Goal: Obtain resource: Download file/media

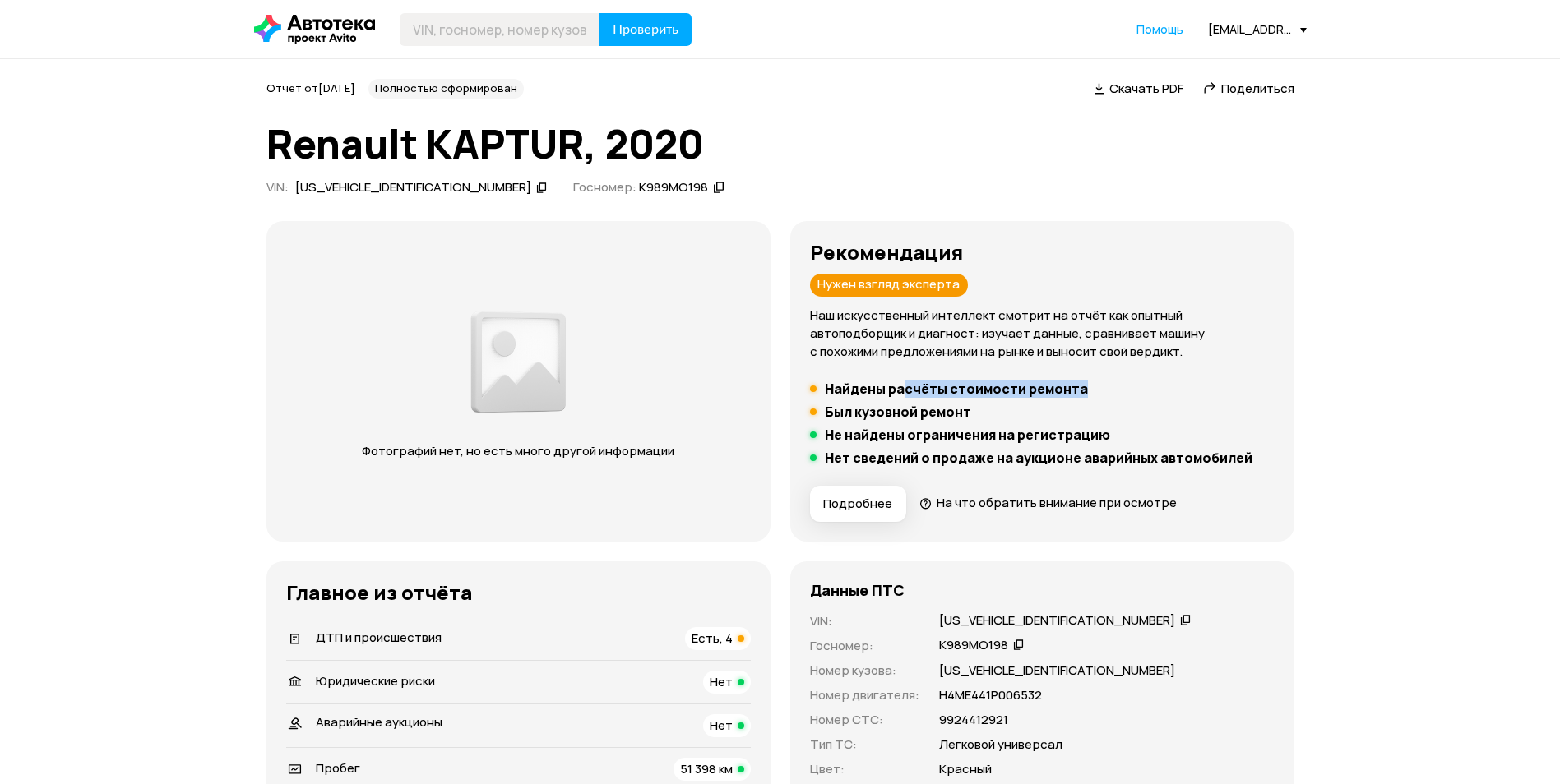
drag, startPoint x: 903, startPoint y: 384, endPoint x: 1214, endPoint y: 394, distance: 311.2
click at [1214, 394] on li "Найдены расчёты стоимости ремонта" at bounding box center [1042, 389] width 465 height 16
drag, startPoint x: 1214, startPoint y: 394, endPoint x: 1262, endPoint y: 447, distance: 71.5
click at [1262, 447] on ul "Найдены расчёты стоимости ремонта Был кузовной ремонт Не найдены ограничения на…" at bounding box center [1042, 424] width 465 height 85
click at [854, 508] on span "Подробнее" at bounding box center [858, 504] width 69 height 16
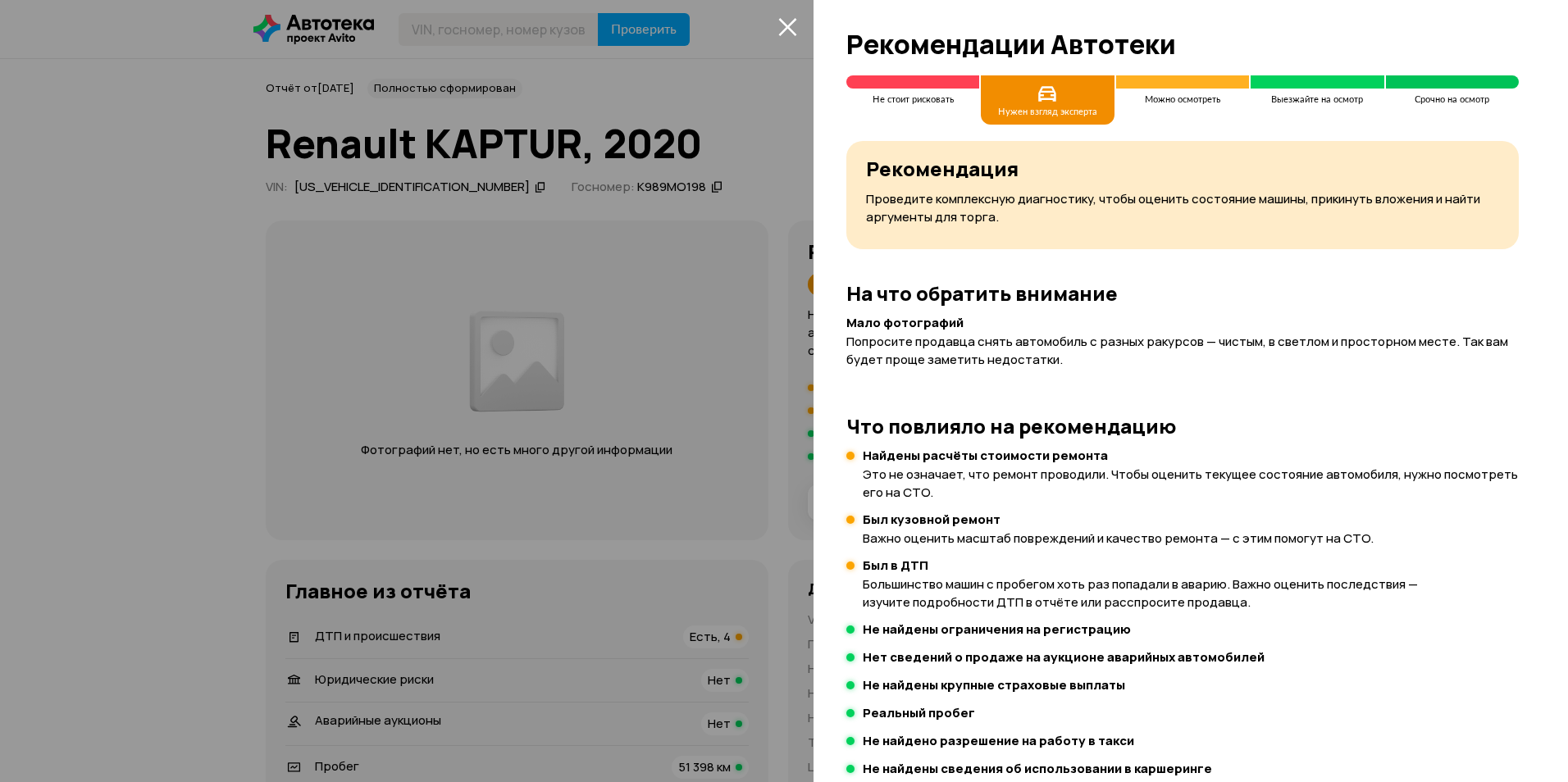
click at [781, 23] on icon "закрыть" at bounding box center [788, 26] width 19 height 19
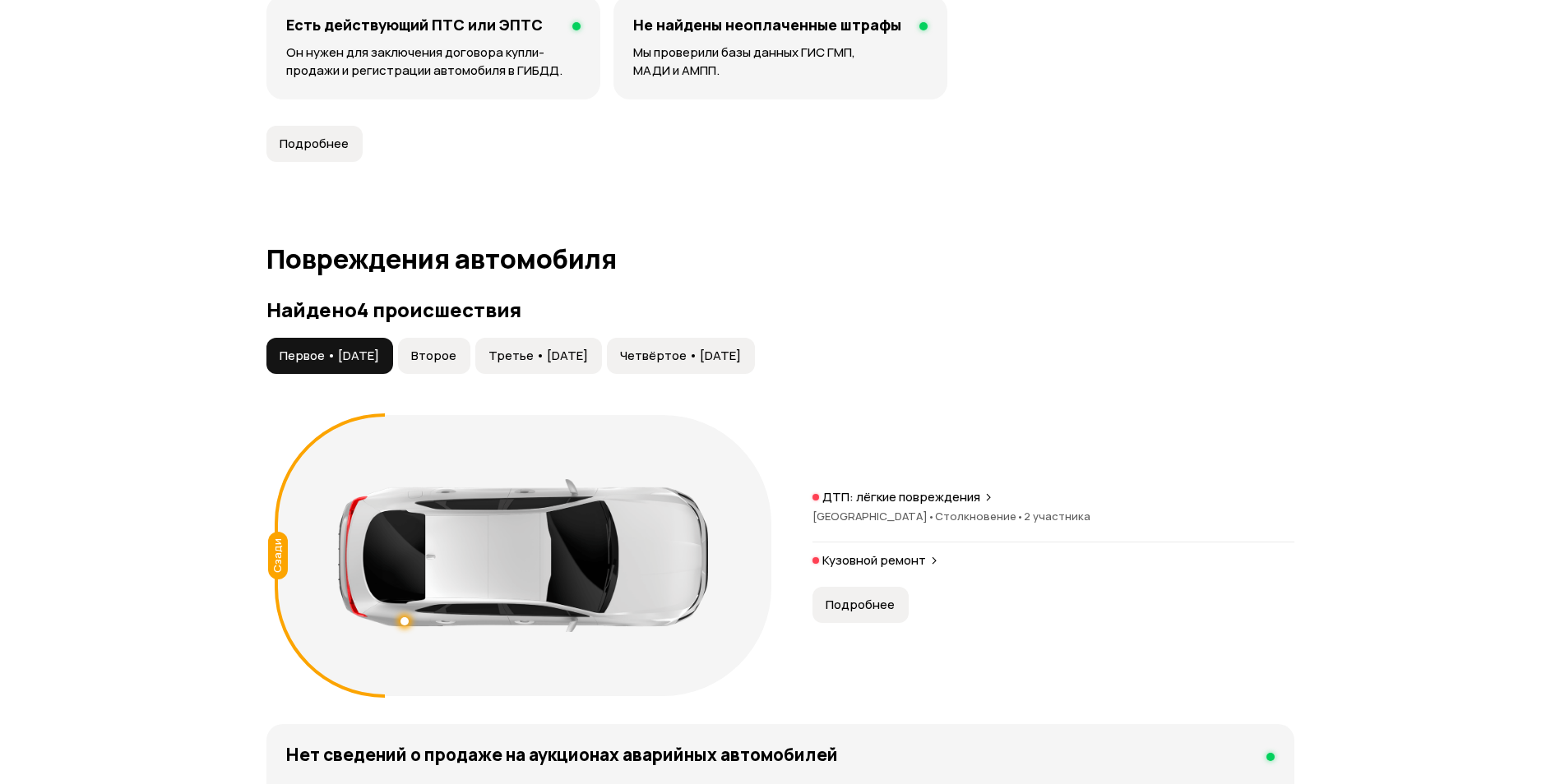
scroll to position [1563, 0]
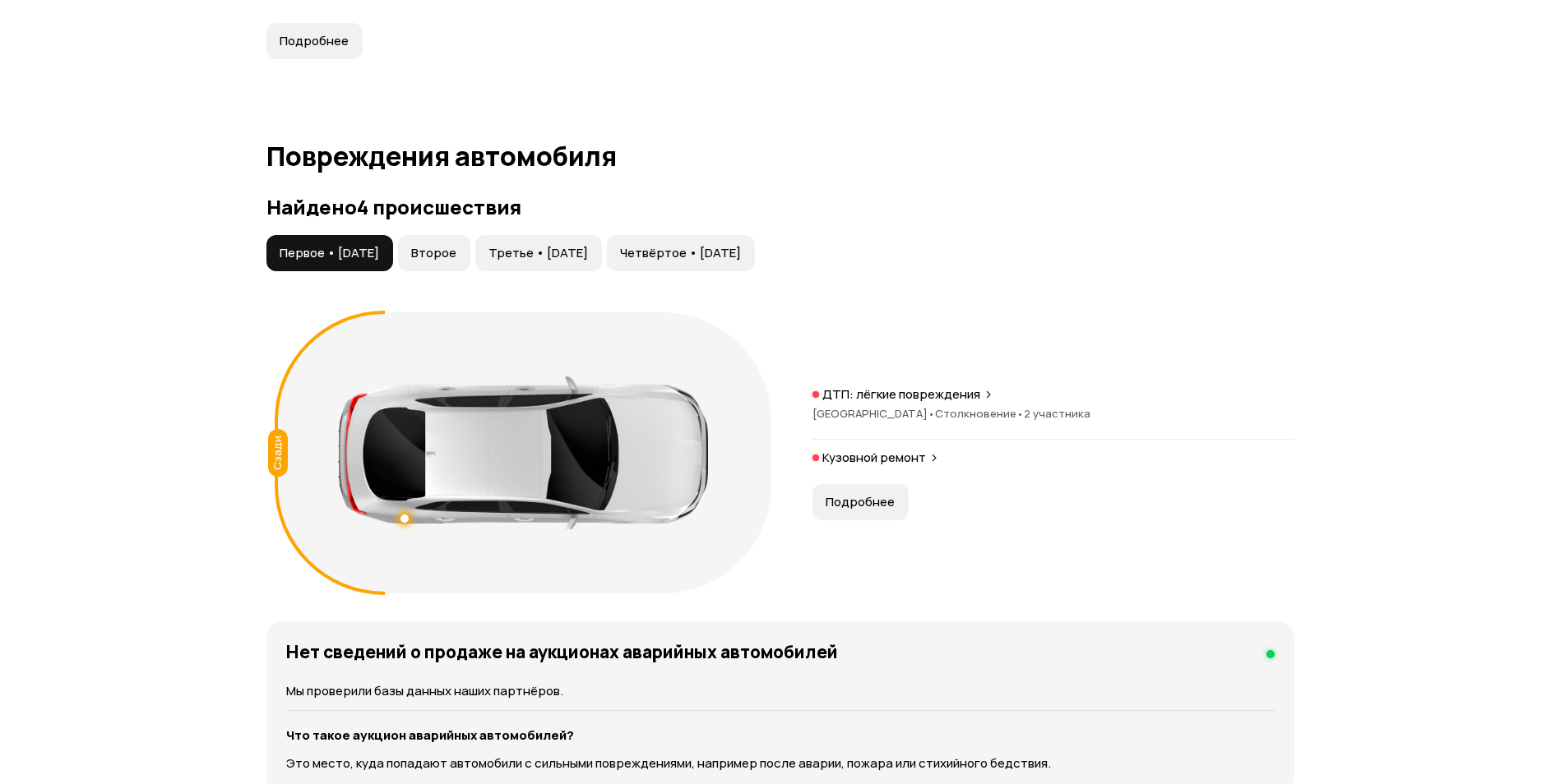
drag, startPoint x: 474, startPoint y: 256, endPoint x: 517, endPoint y: 246, distance: 44.1
click at [457, 256] on span "Второе" at bounding box center [434, 253] width 45 height 16
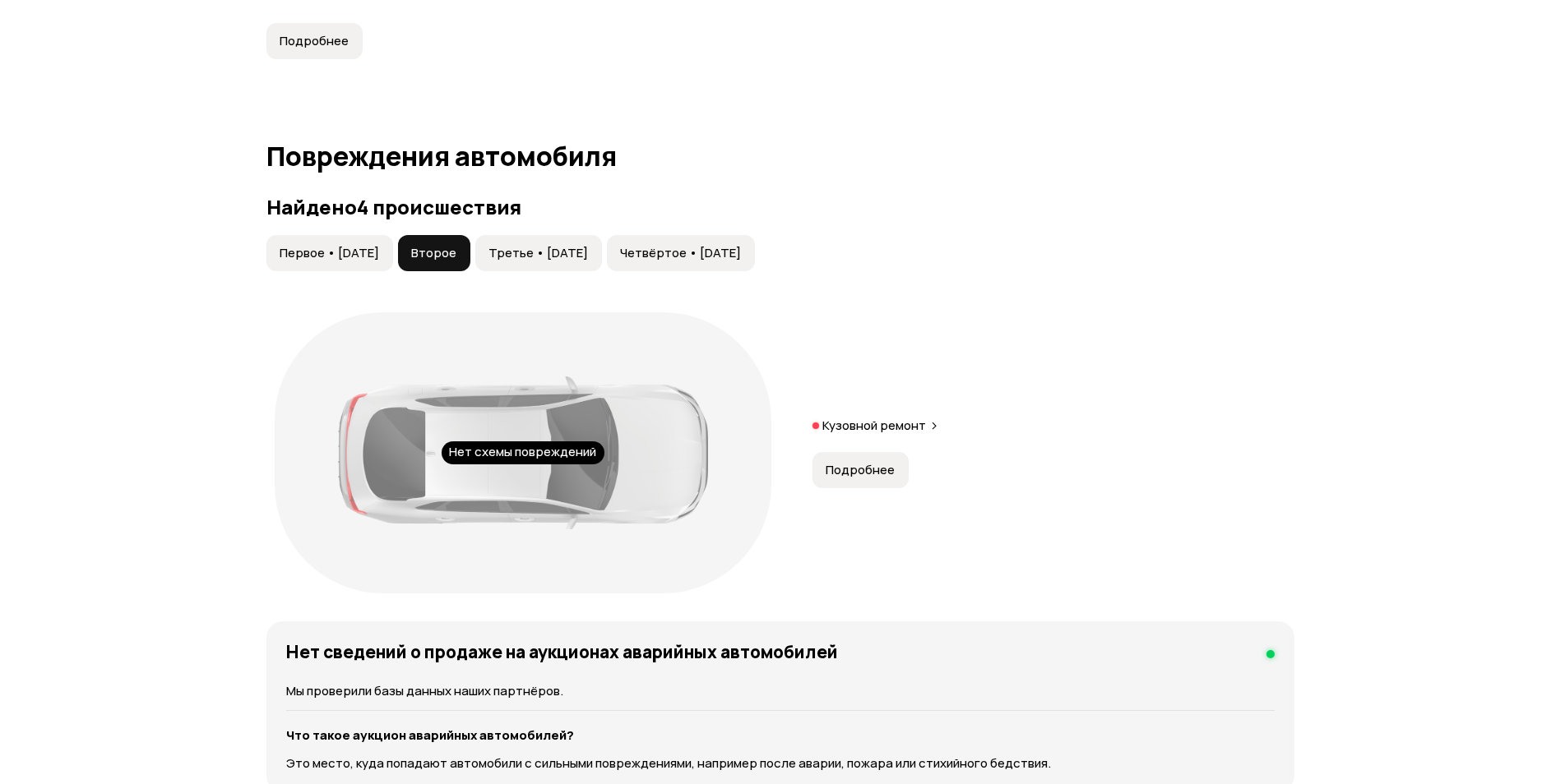
click at [559, 244] on button "Третье • 21 апр 2022" at bounding box center [538, 254] width 126 height 36
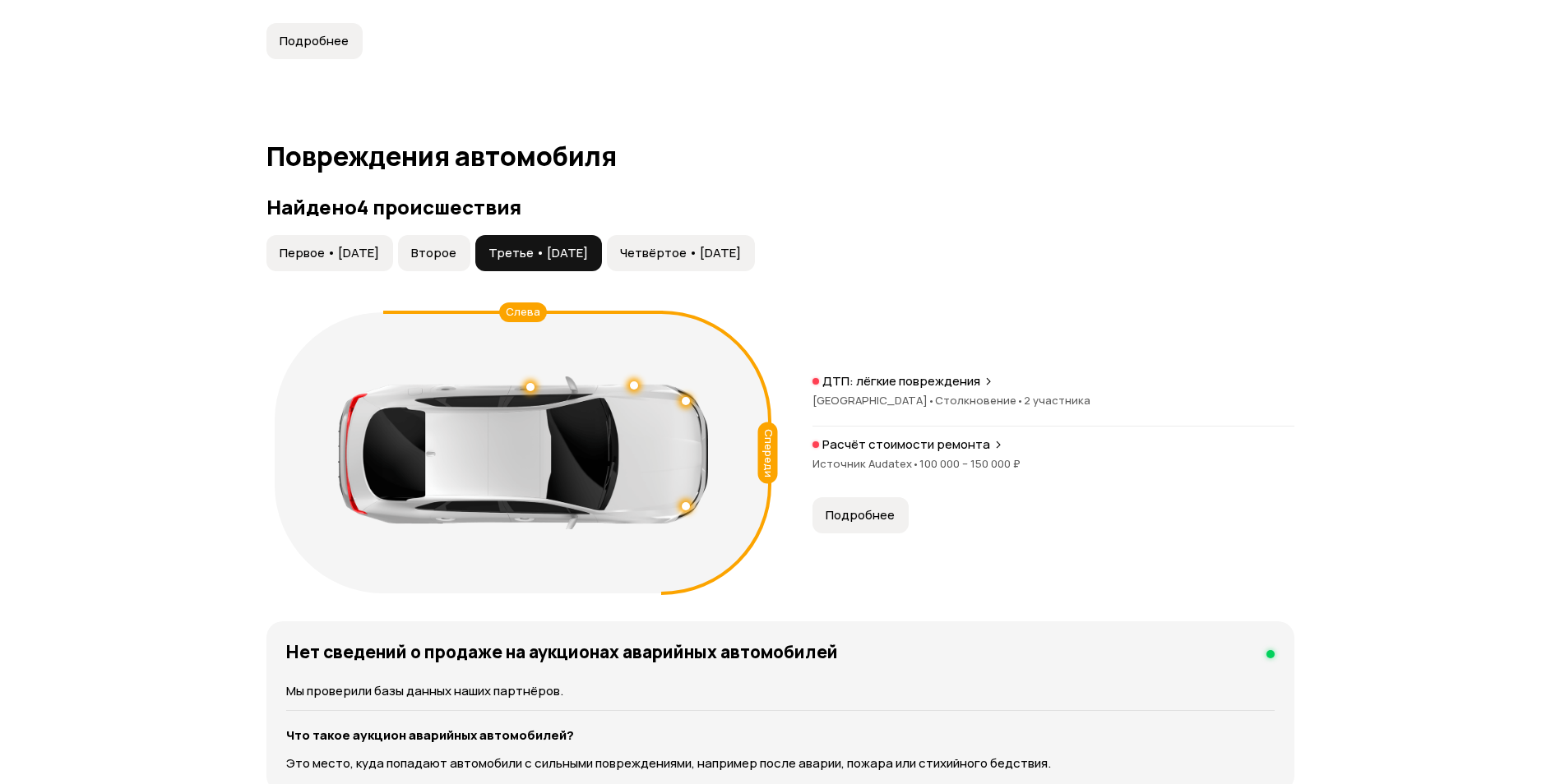
click at [470, 248] on button "Второе" at bounding box center [435, 254] width 73 height 36
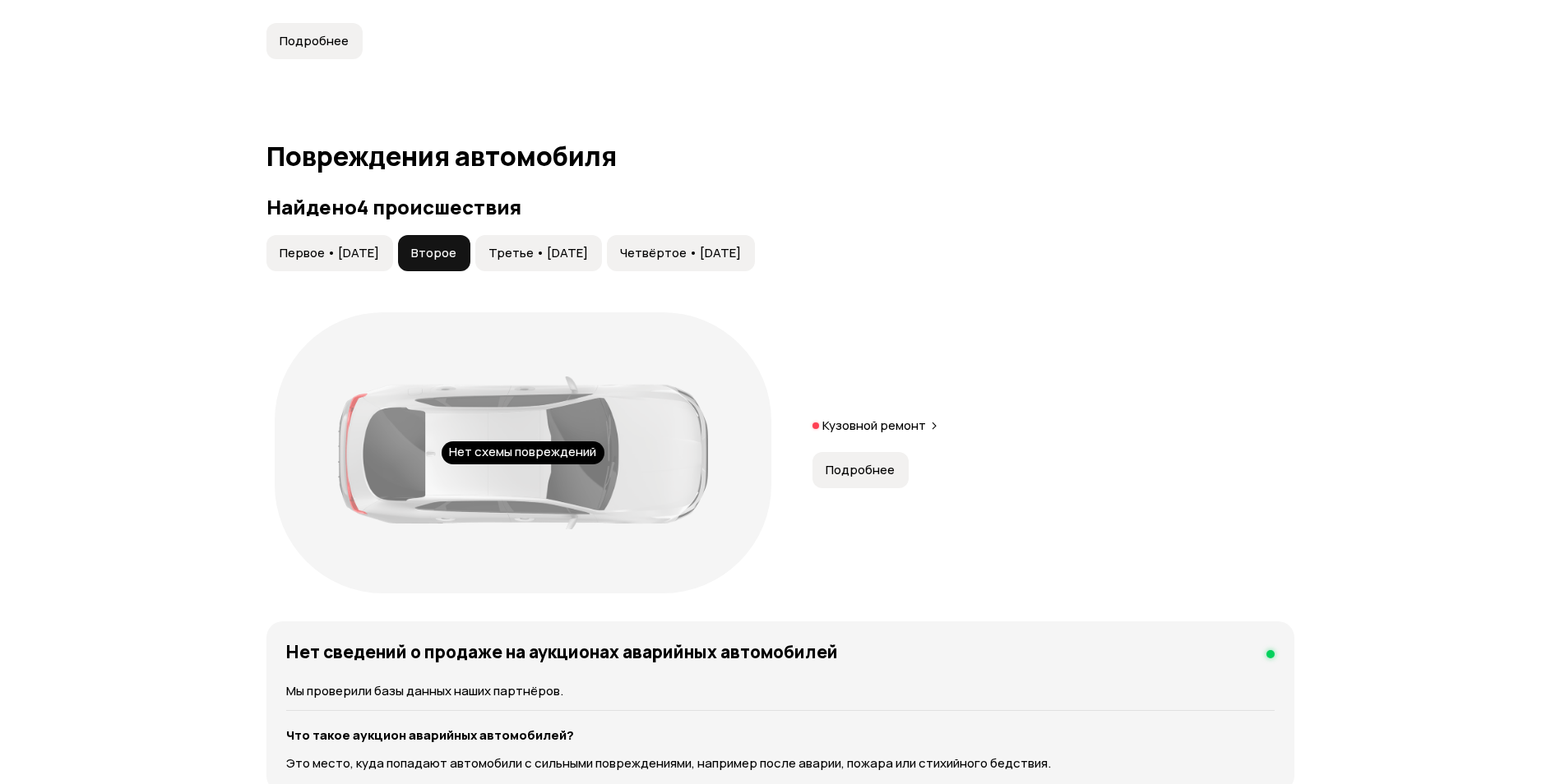
click at [887, 423] on p "Кузовной ремонт" at bounding box center [874, 426] width 104 height 16
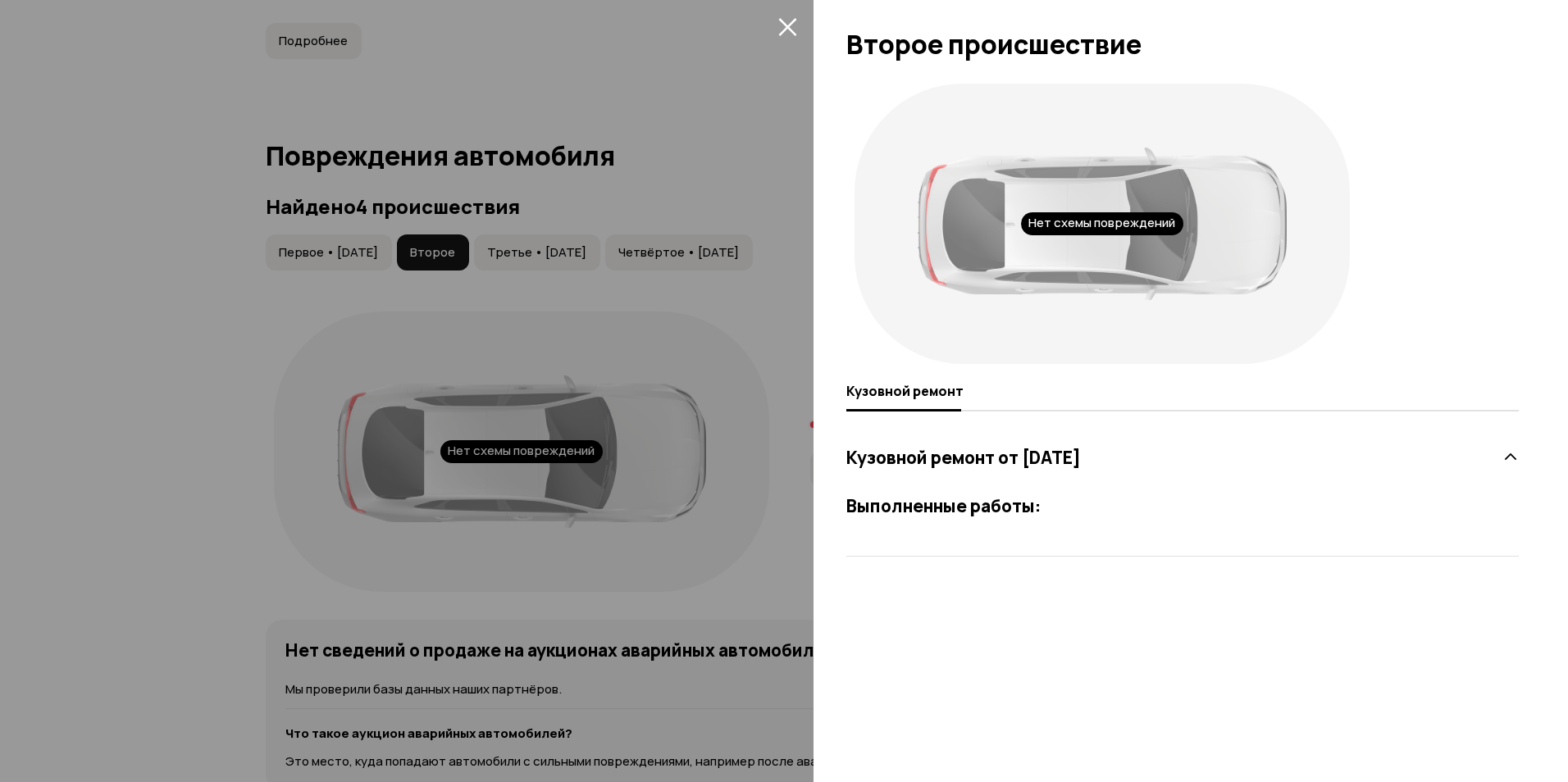
click at [1081, 459] on h3 "Кузовной ремонт от 23 декабря 2021 года" at bounding box center [964, 458] width 235 height 22
click at [791, 30] on icon "закрыть" at bounding box center [788, 27] width 18 height 18
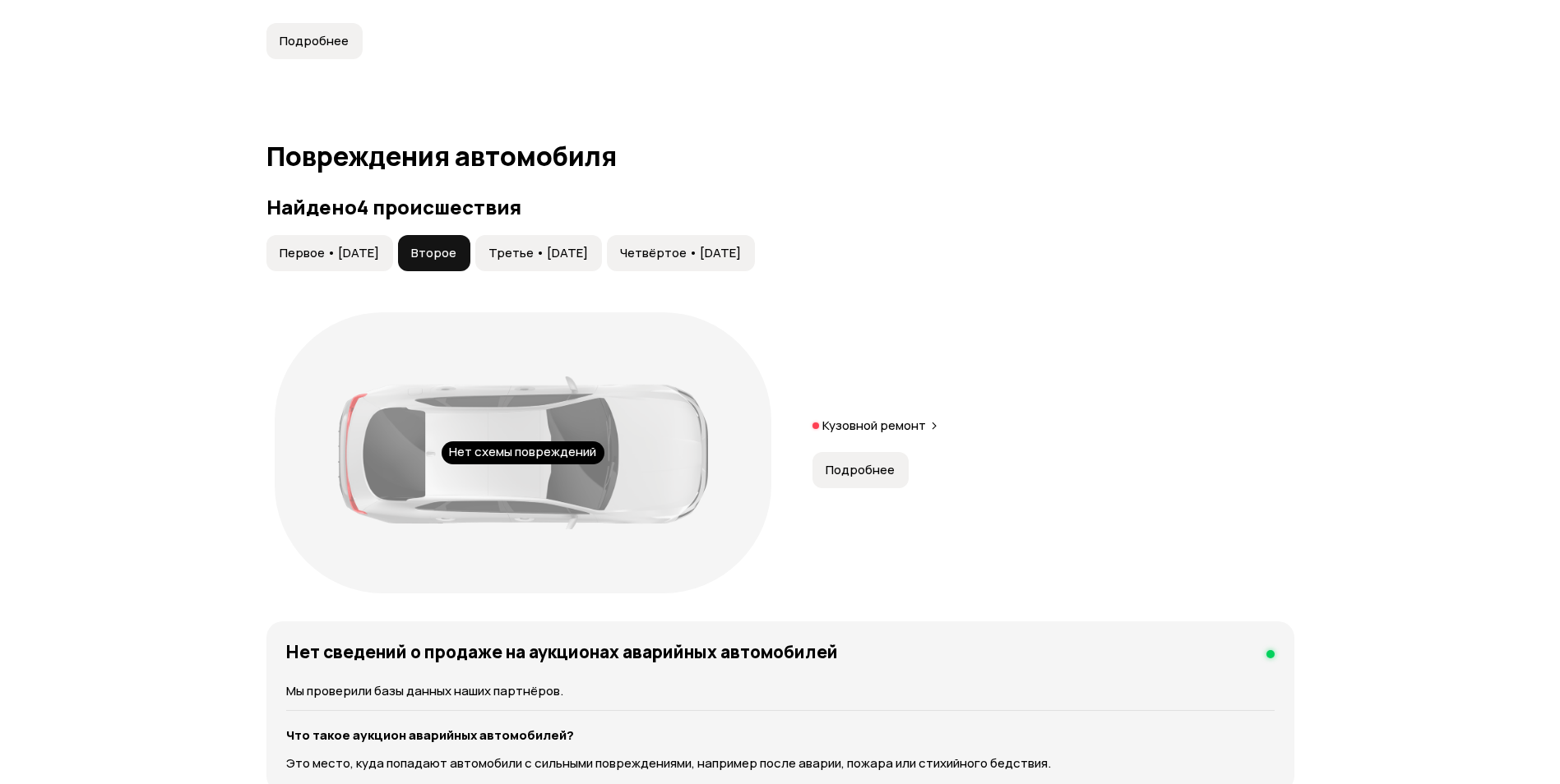
click at [574, 260] on span "Третье • 21 апр 2022" at bounding box center [538, 253] width 99 height 16
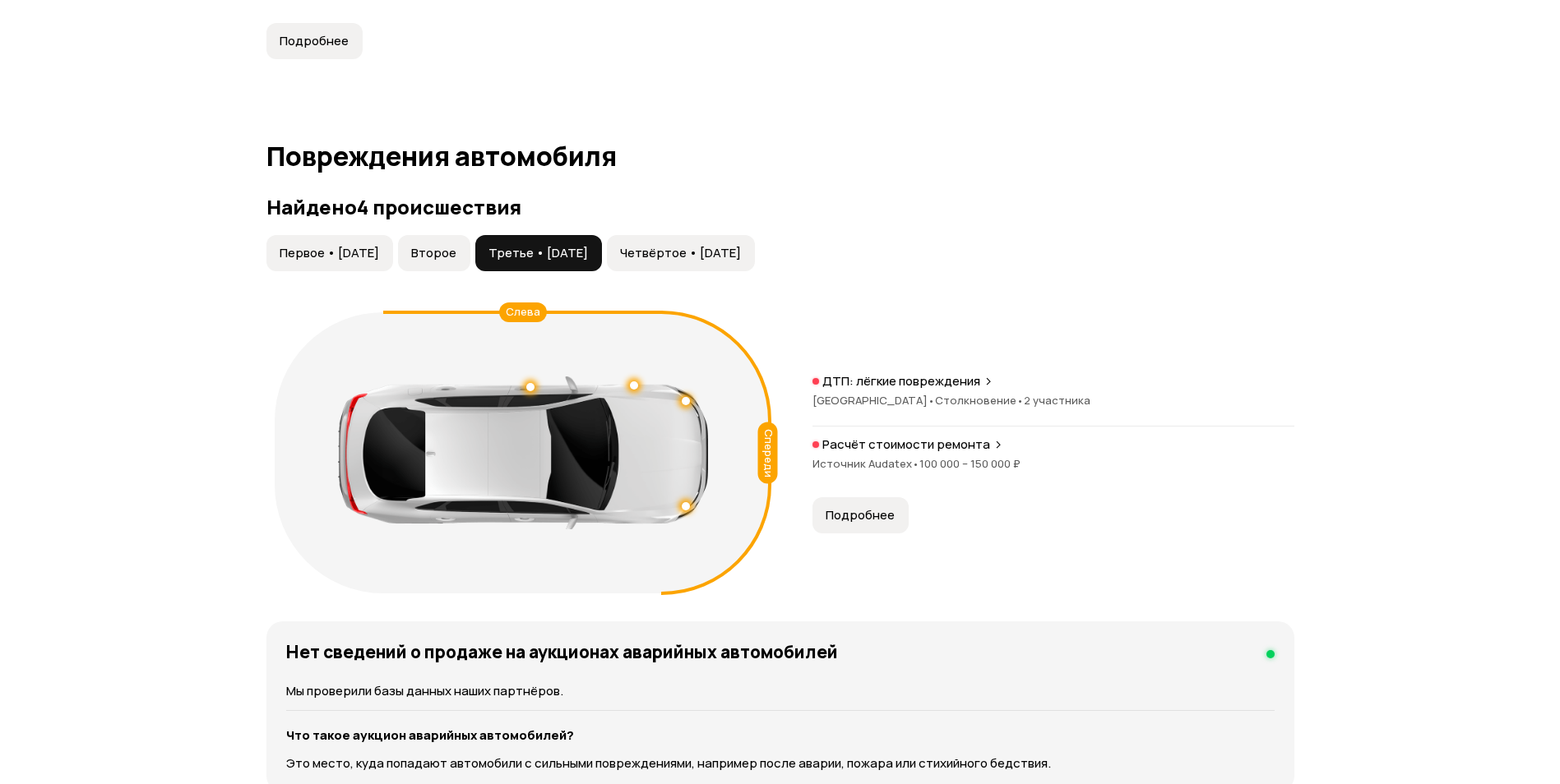
click at [701, 253] on span "Четвёртое • 28 июл 2022" at bounding box center [680, 253] width 121 height 16
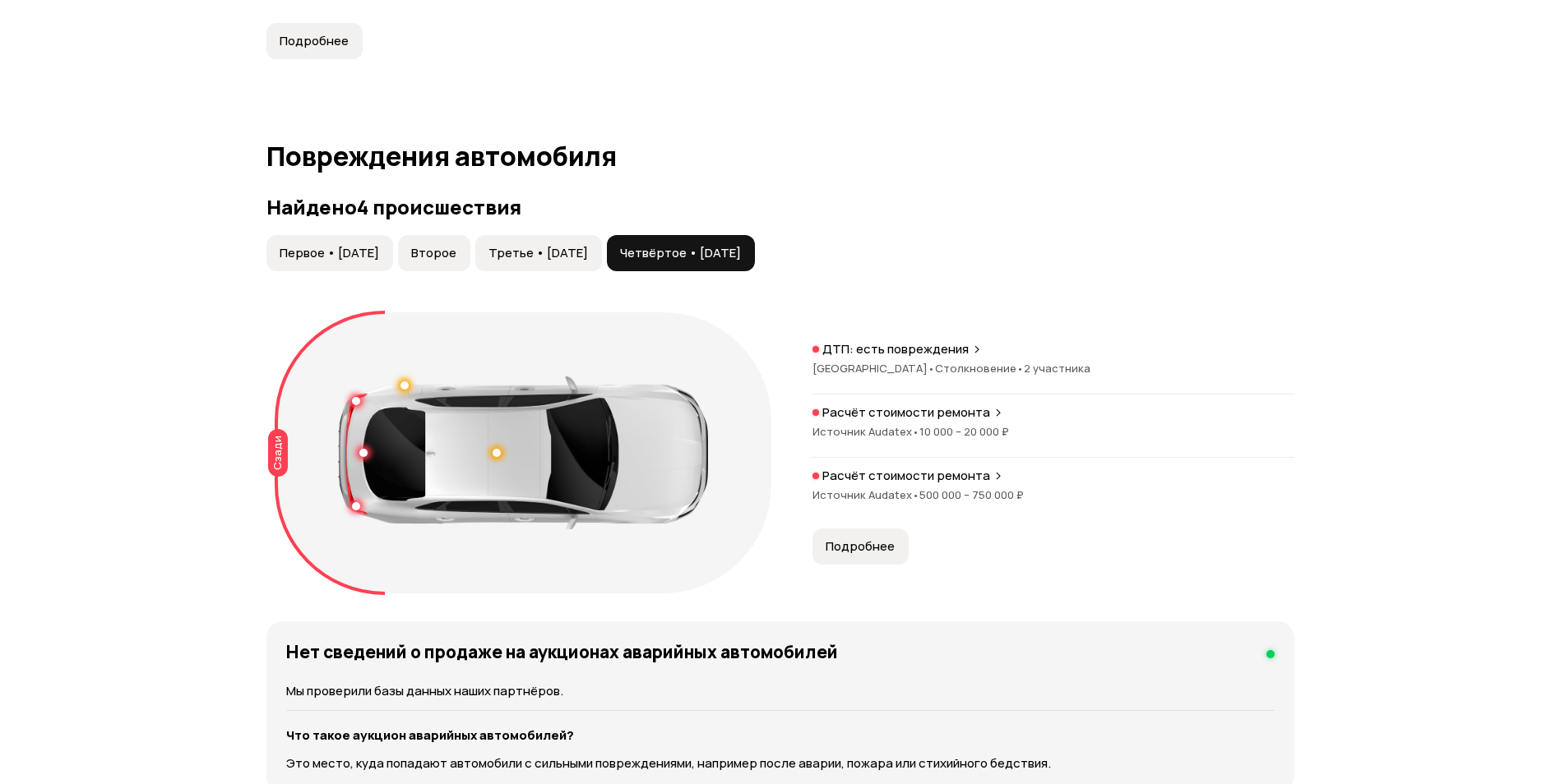
click at [602, 262] on button "Третье • 21 апр 2022" at bounding box center [538, 254] width 126 height 36
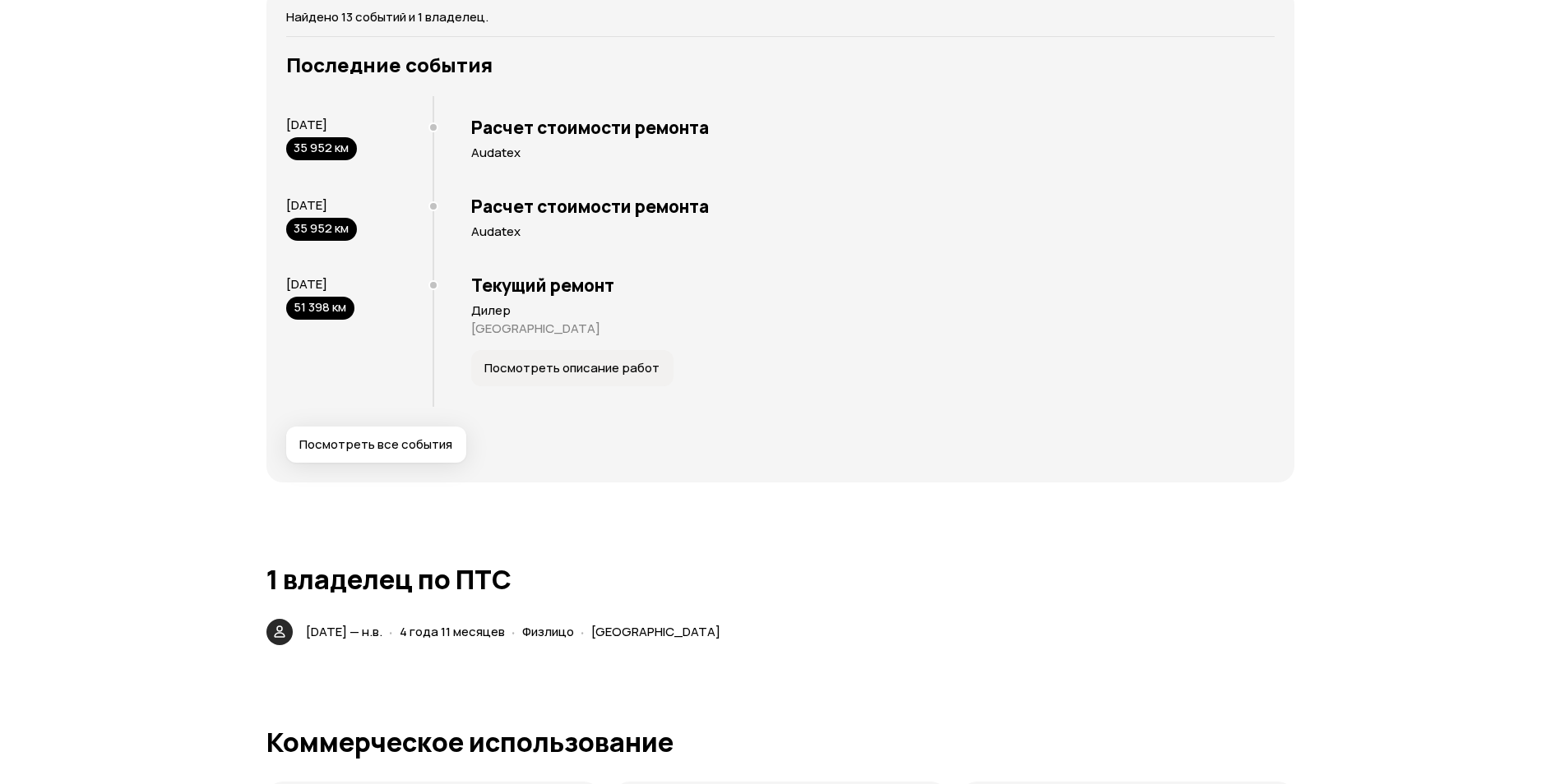
scroll to position [3700, 0]
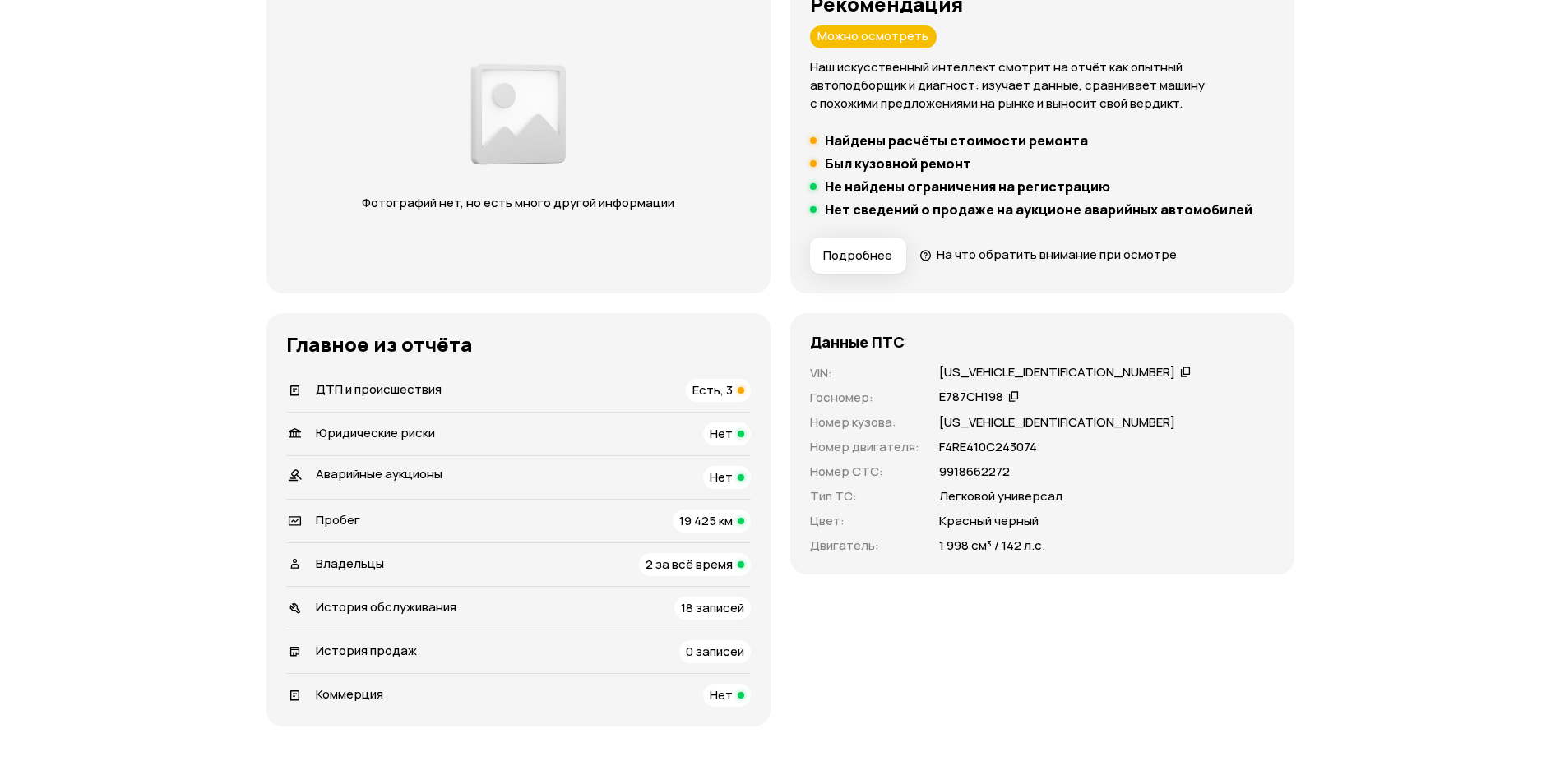
scroll to position [246, 0]
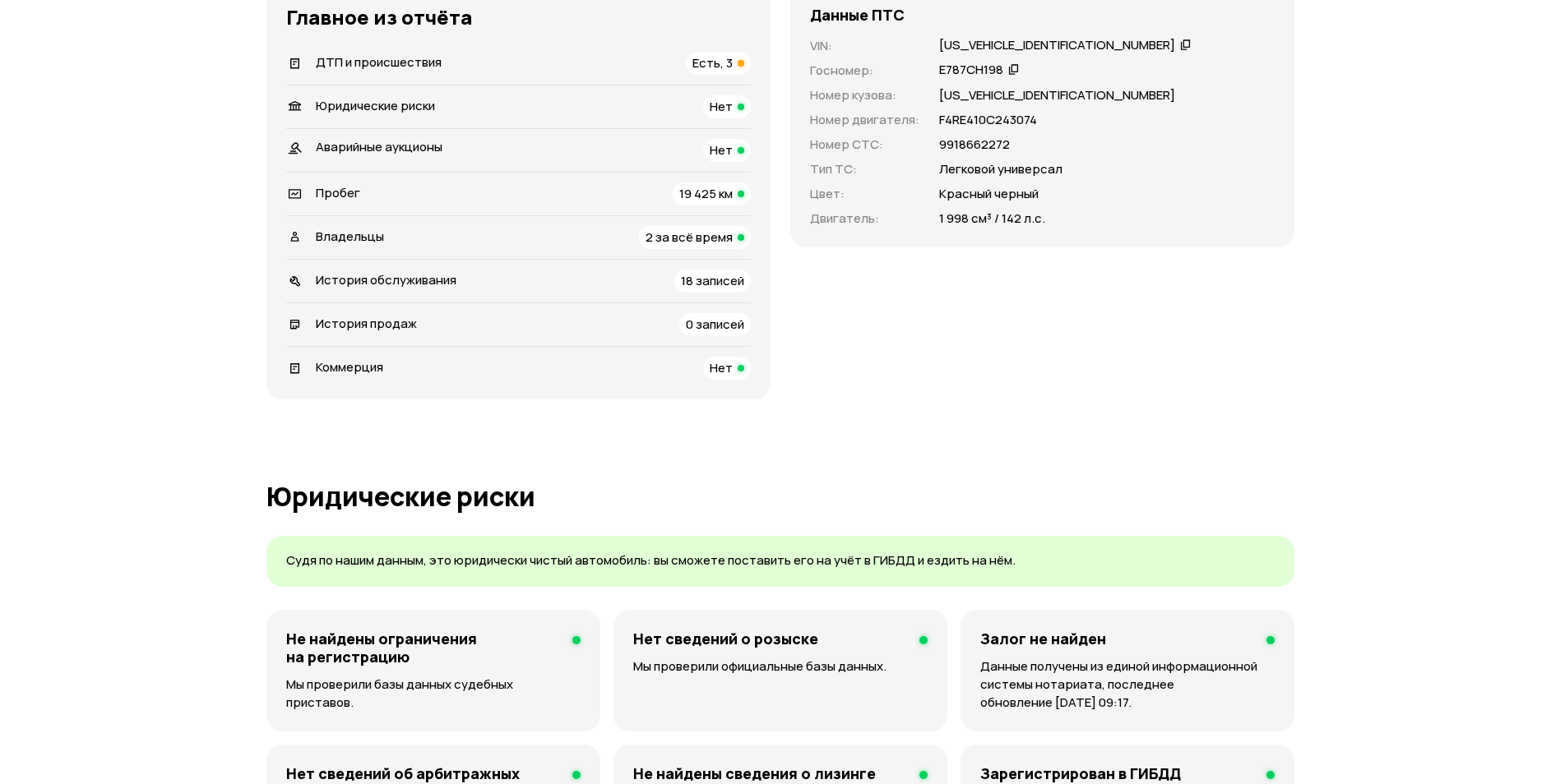
click at [467, 64] on div "ДТП и происшествия Есть, 3" at bounding box center [518, 63] width 465 height 23
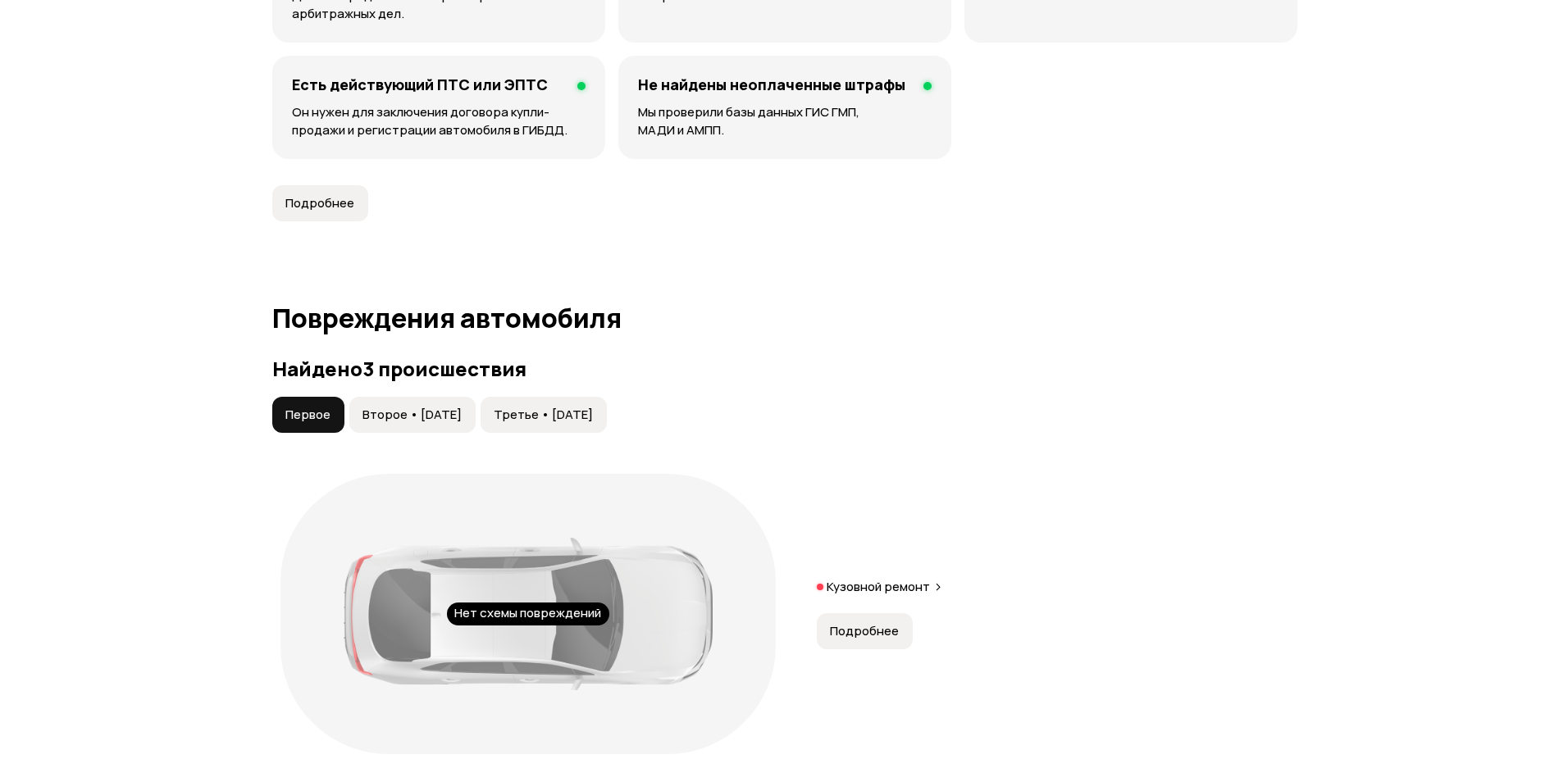
scroll to position [1699, 0]
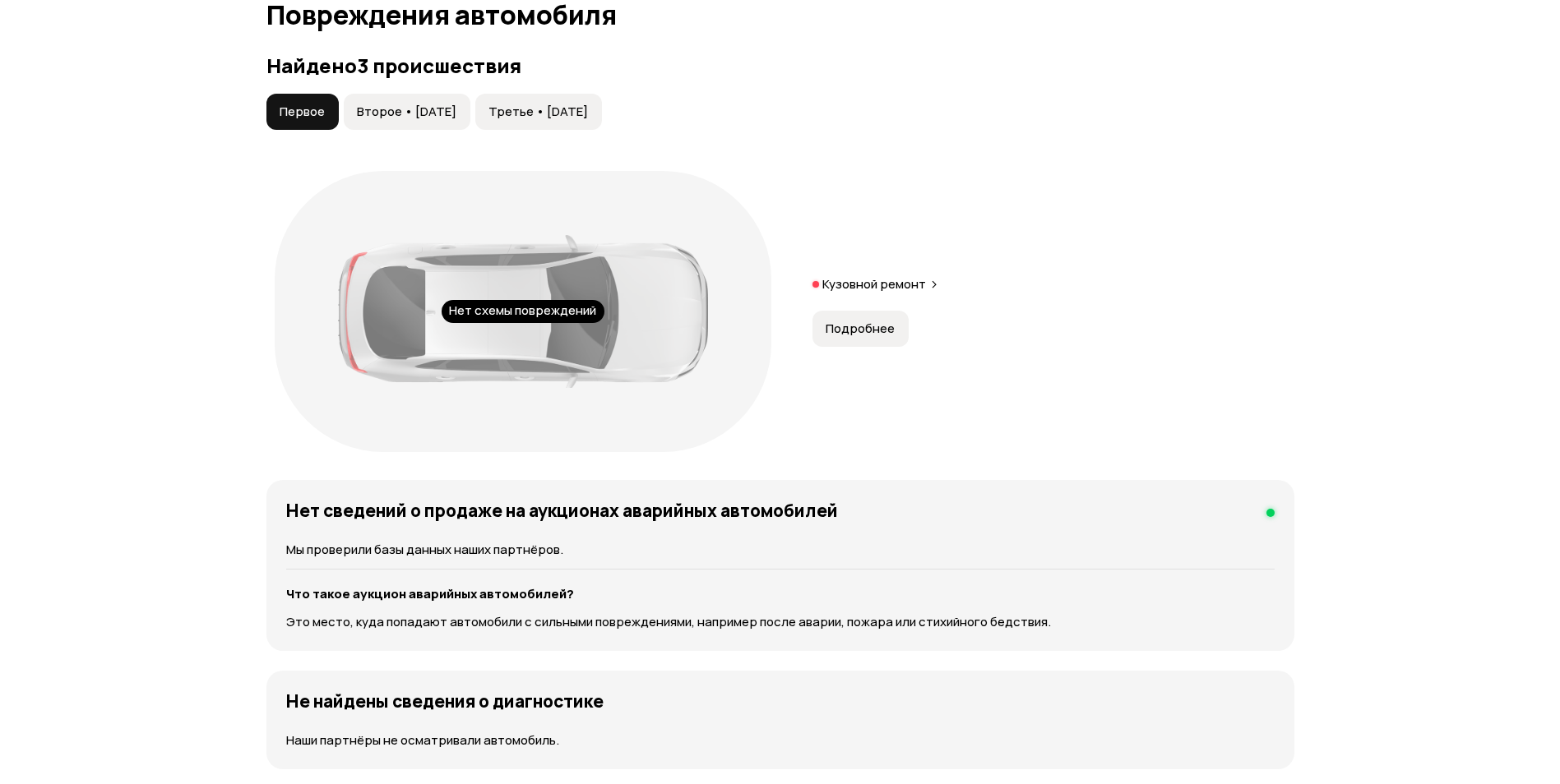
click at [897, 288] on p "Кузовной ремонт" at bounding box center [874, 285] width 104 height 16
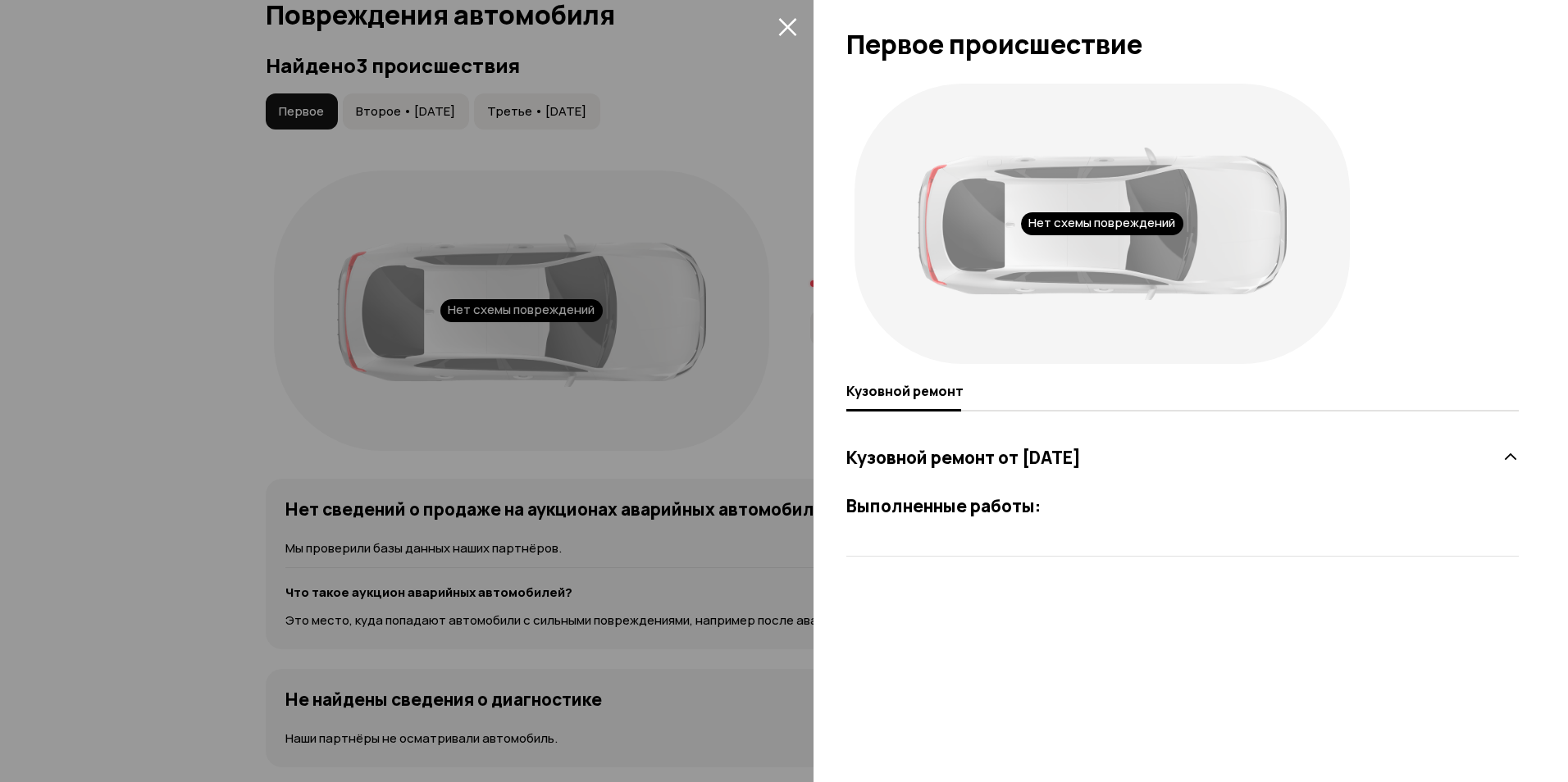
click at [943, 521] on div "Выполненные работы:" at bounding box center [1182, 509] width 672 height 28
click at [788, 27] on icon "закрыть" at bounding box center [788, 27] width 18 height 18
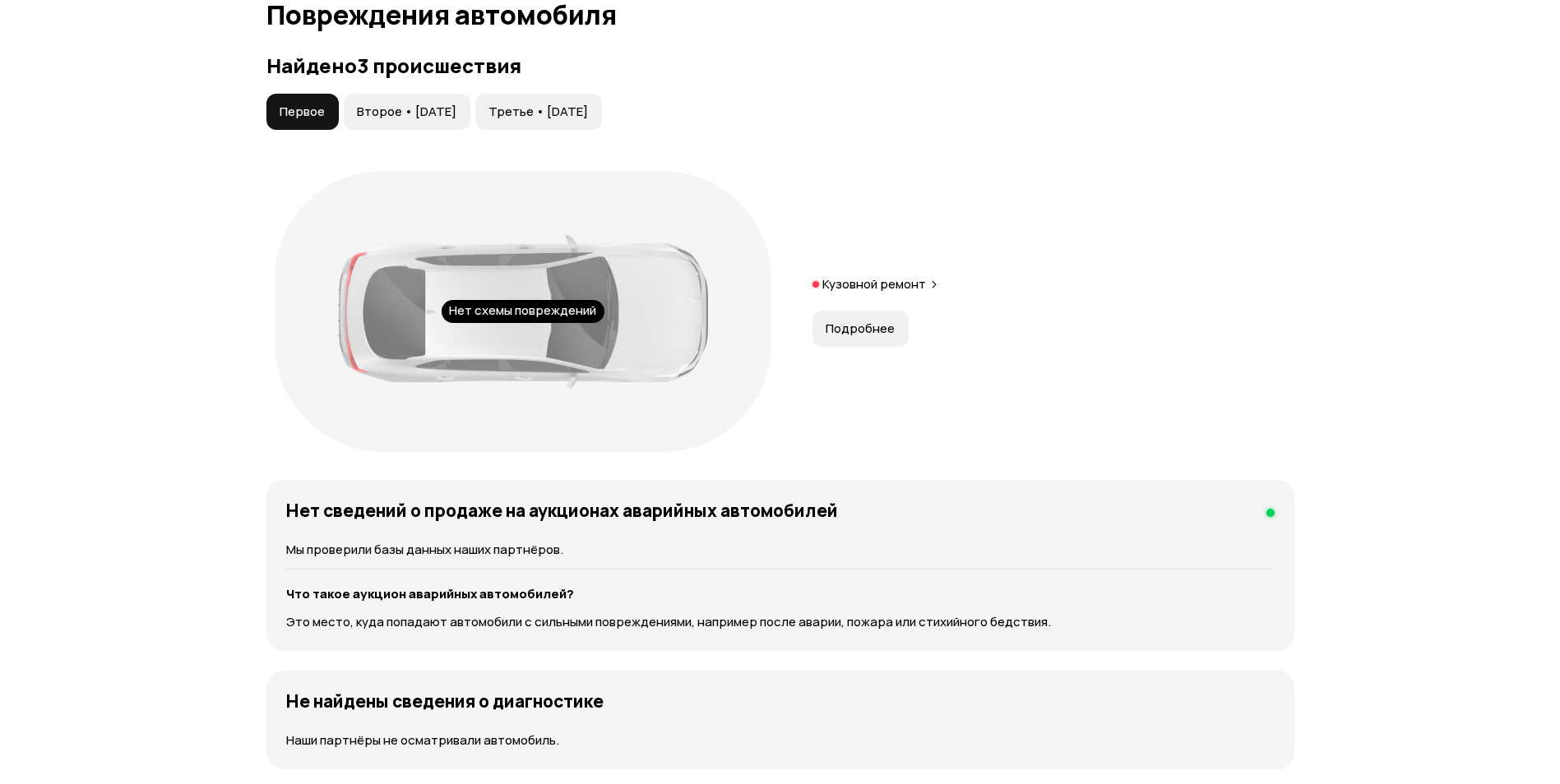
click at [390, 115] on span "Второе • 31 дек 2021" at bounding box center [406, 112] width 99 height 16
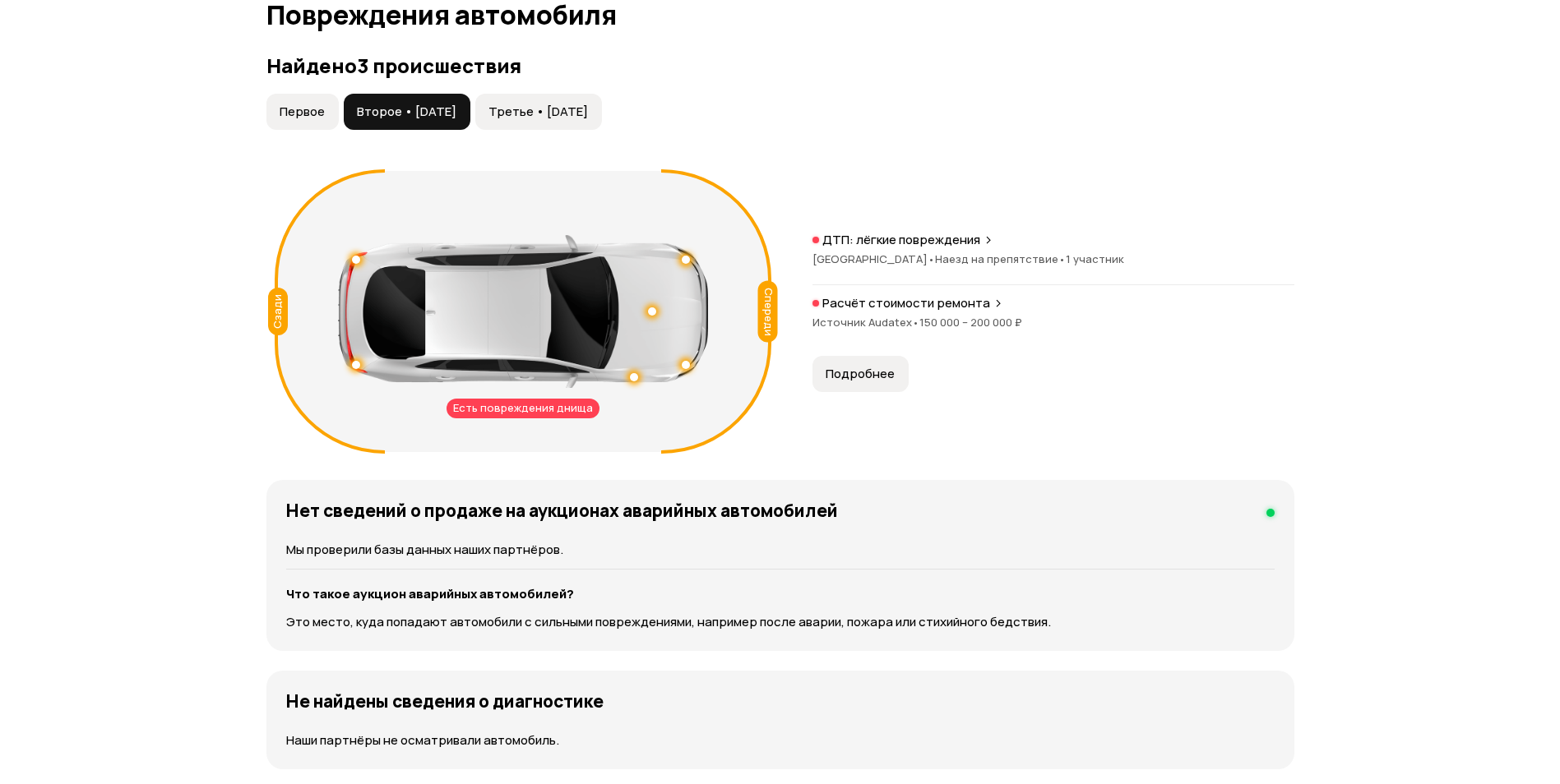
click at [565, 112] on span "Третье • 22 мар 2022" at bounding box center [538, 112] width 99 height 16
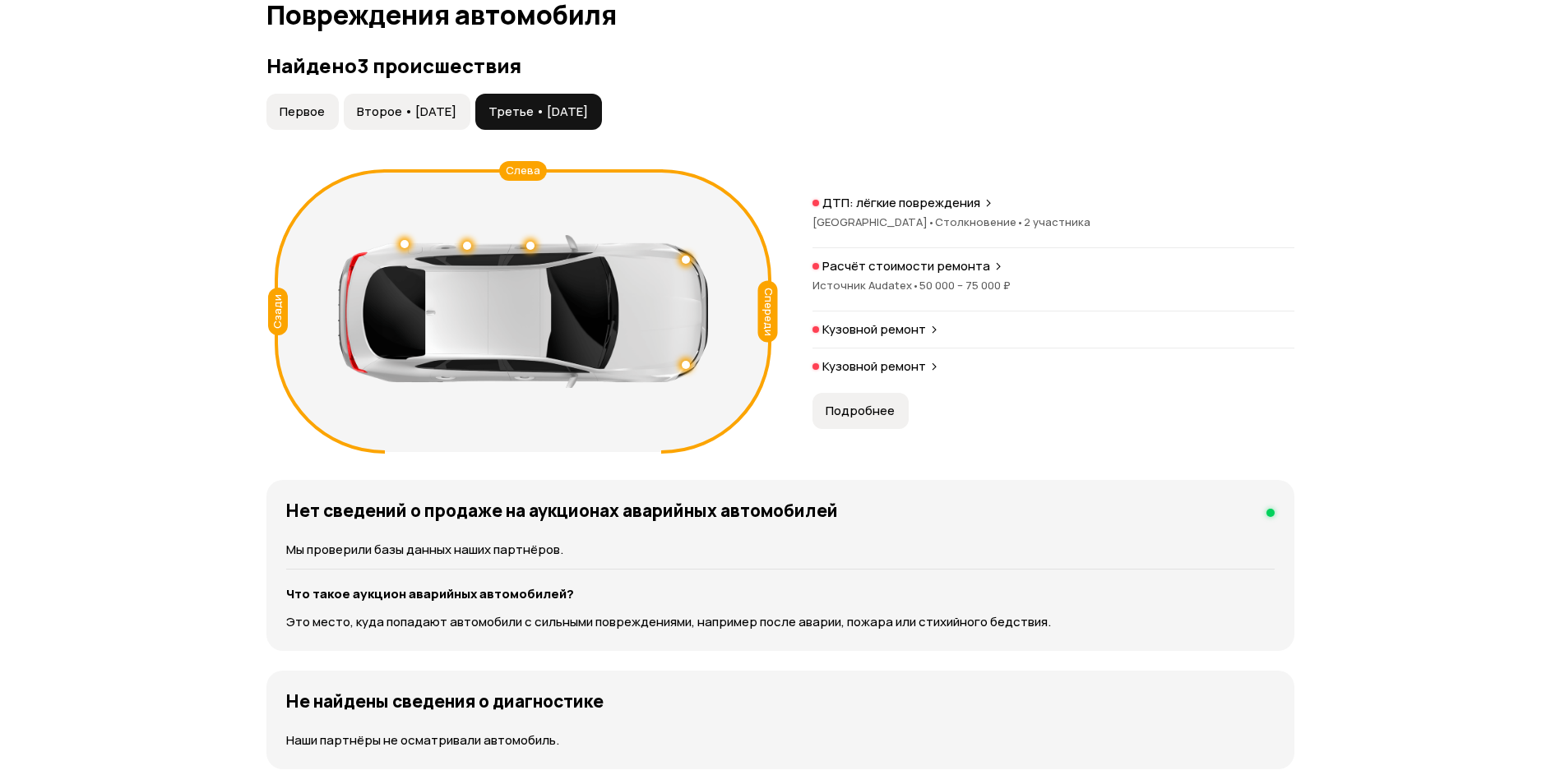
click at [897, 337] on p "Кузовной ремонт" at bounding box center [874, 329] width 104 height 16
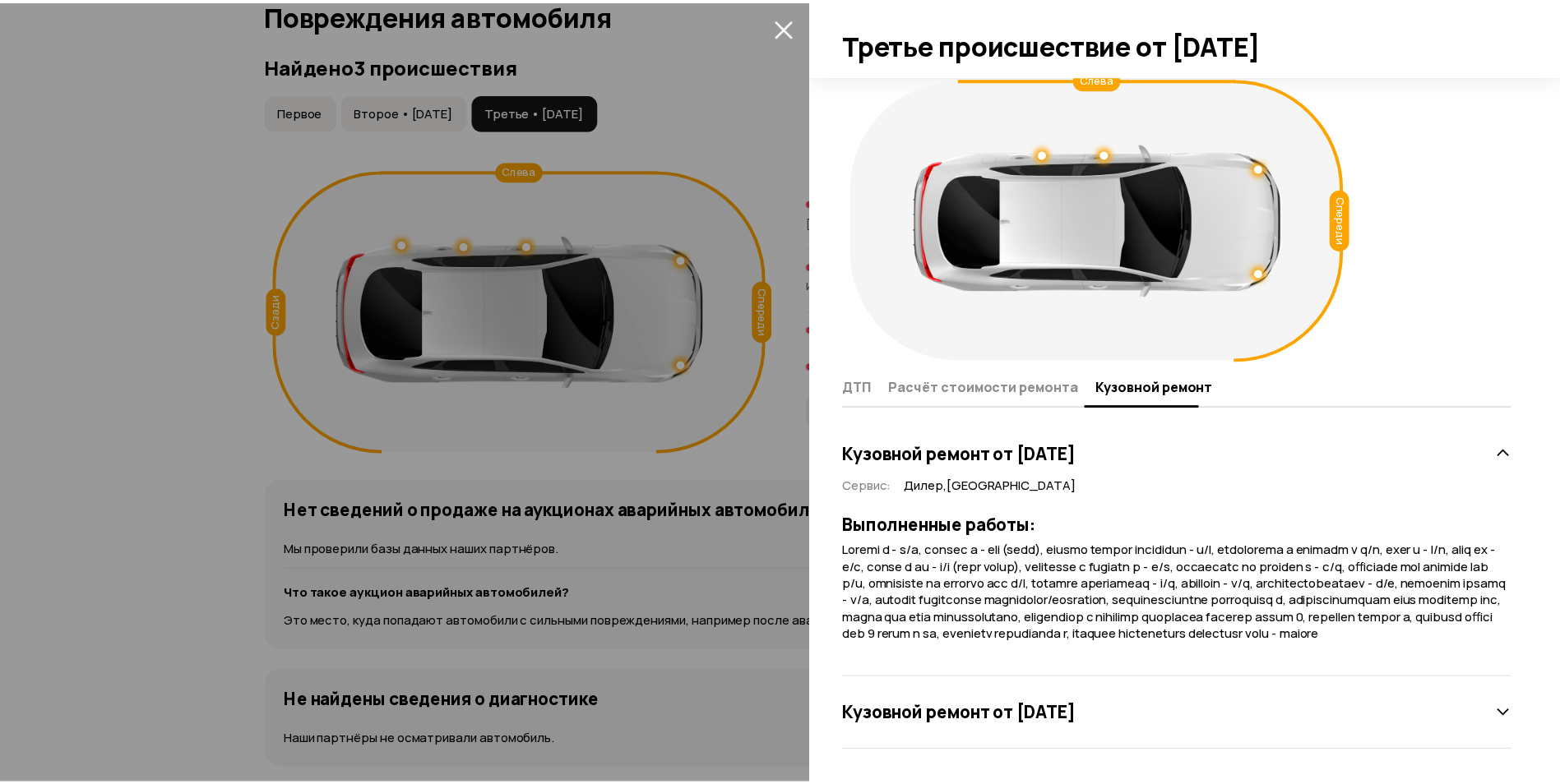
scroll to position [22, 0]
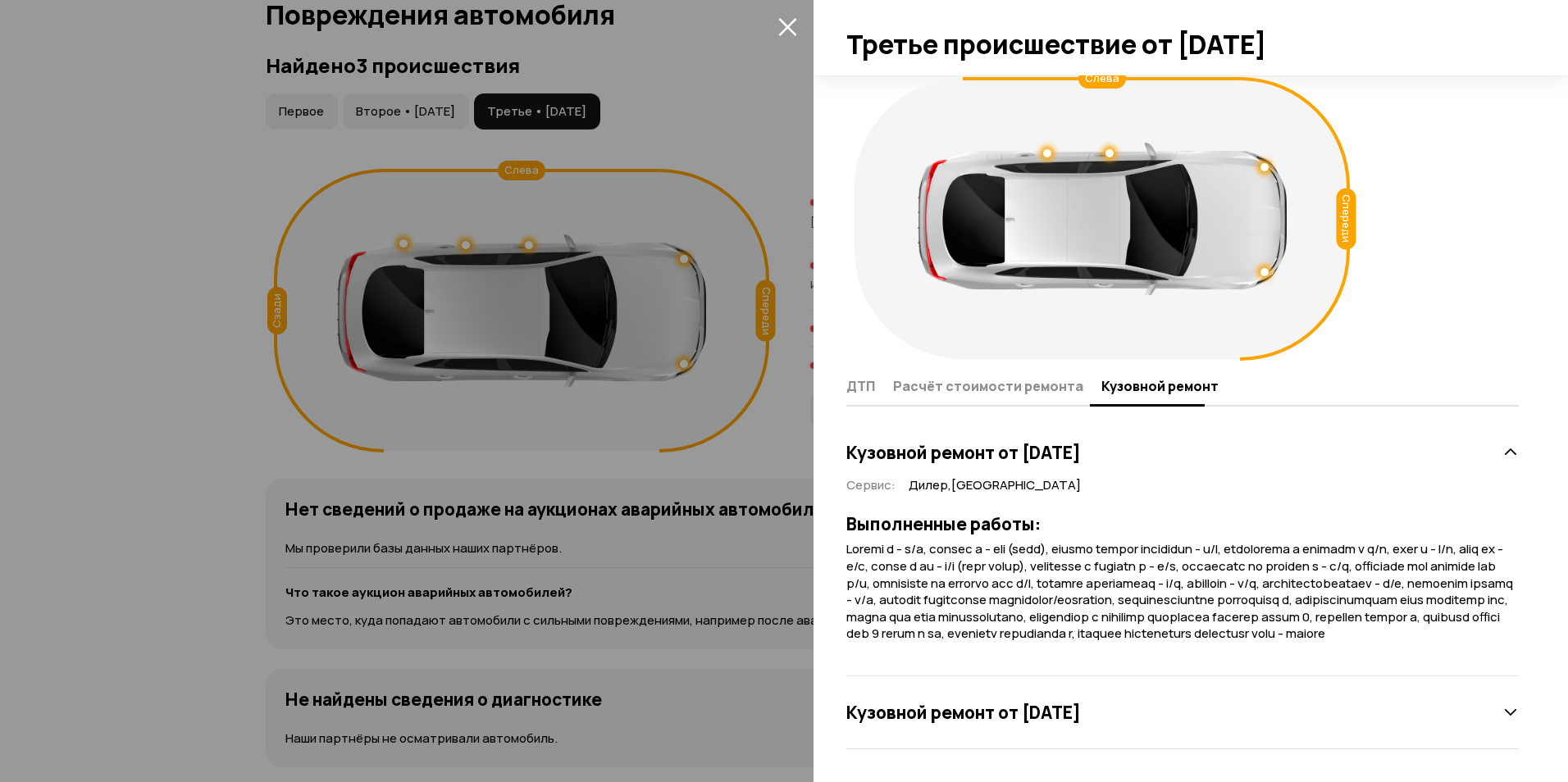
click at [791, 30] on icon "закрыть" at bounding box center [788, 27] width 18 height 18
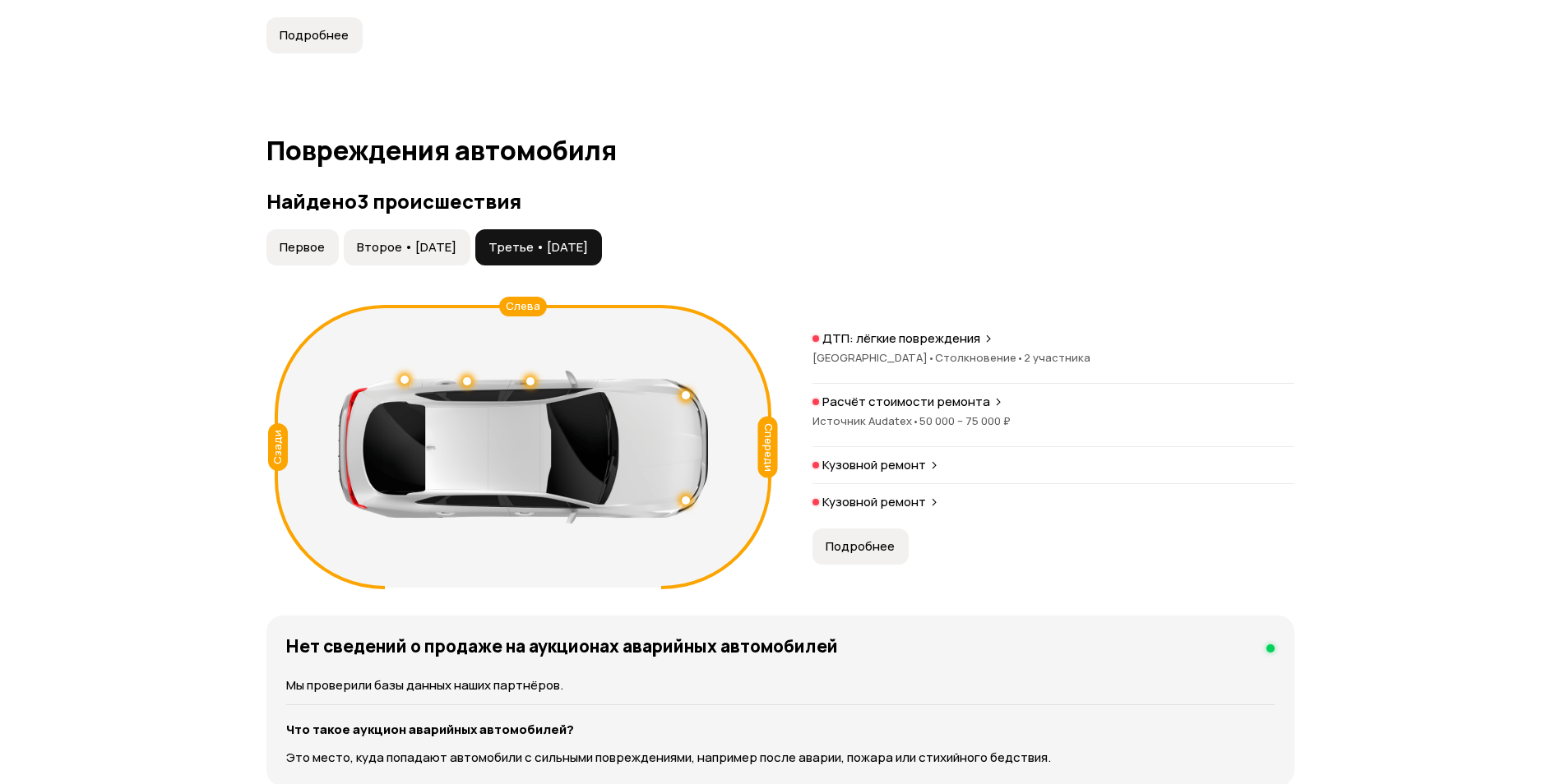
scroll to position [1539, 0]
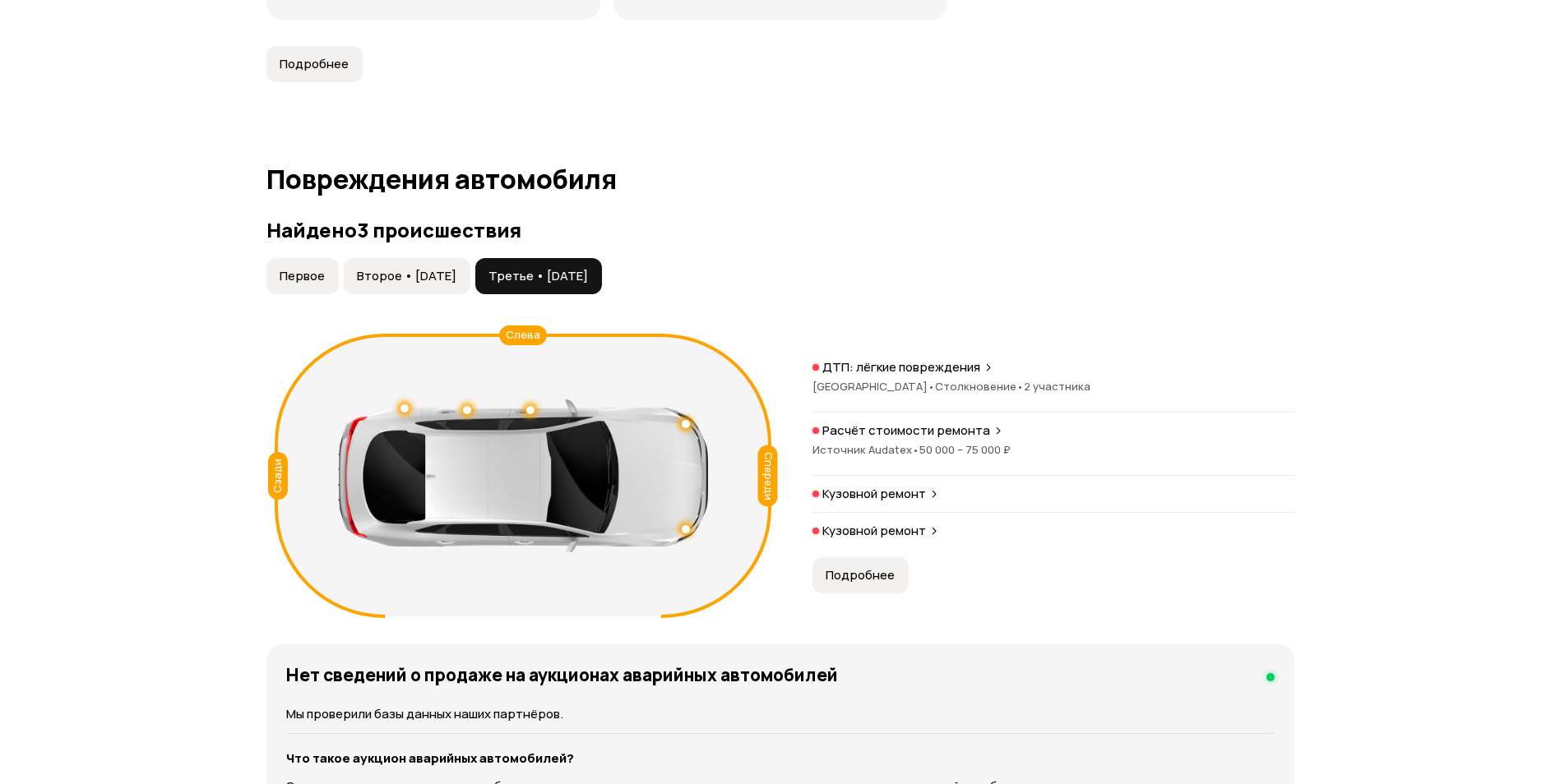
click at [318, 273] on span "Первое" at bounding box center [302, 276] width 45 height 16
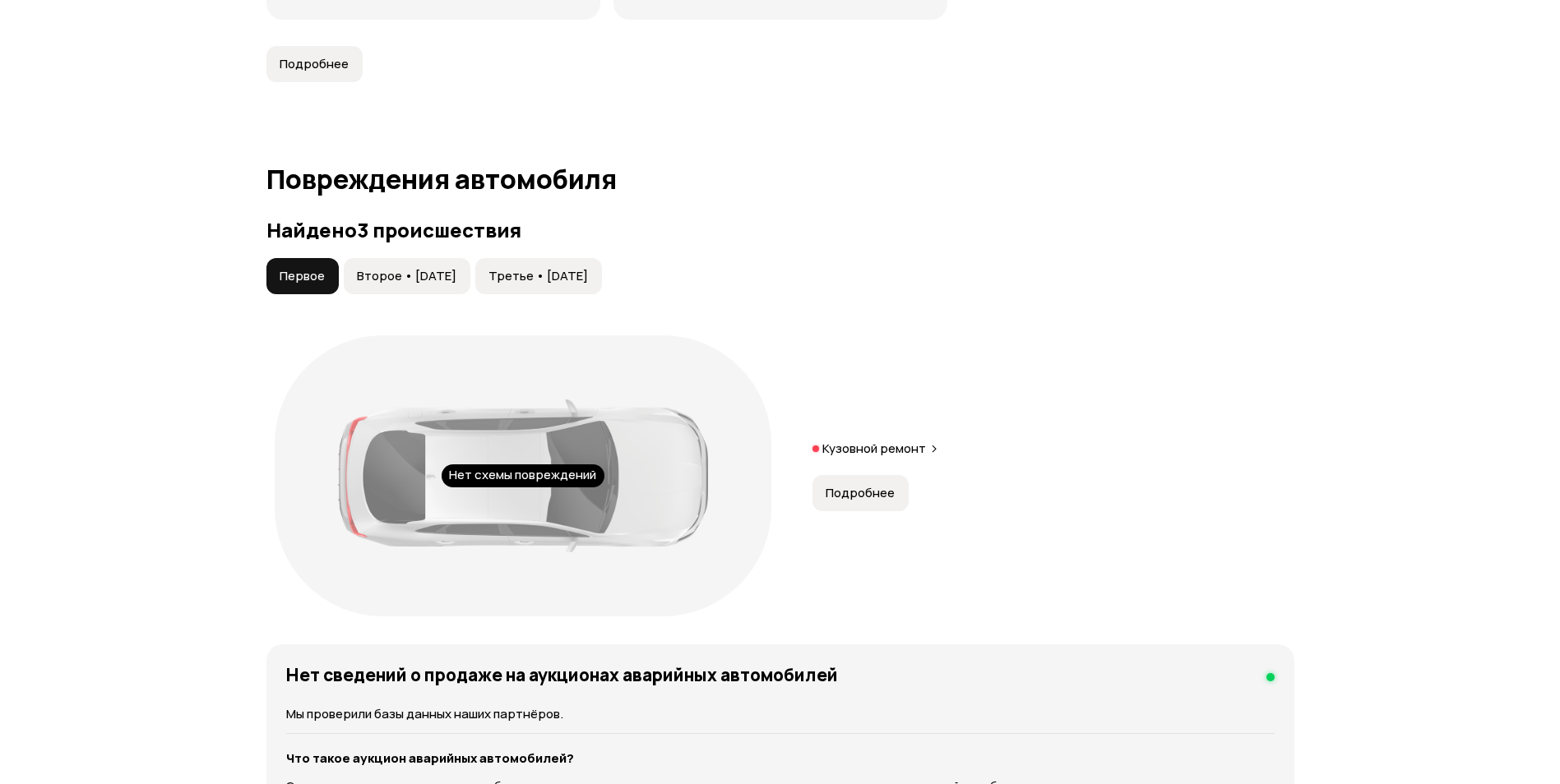
click at [397, 272] on span "Второе • [DATE]" at bounding box center [406, 276] width 99 height 16
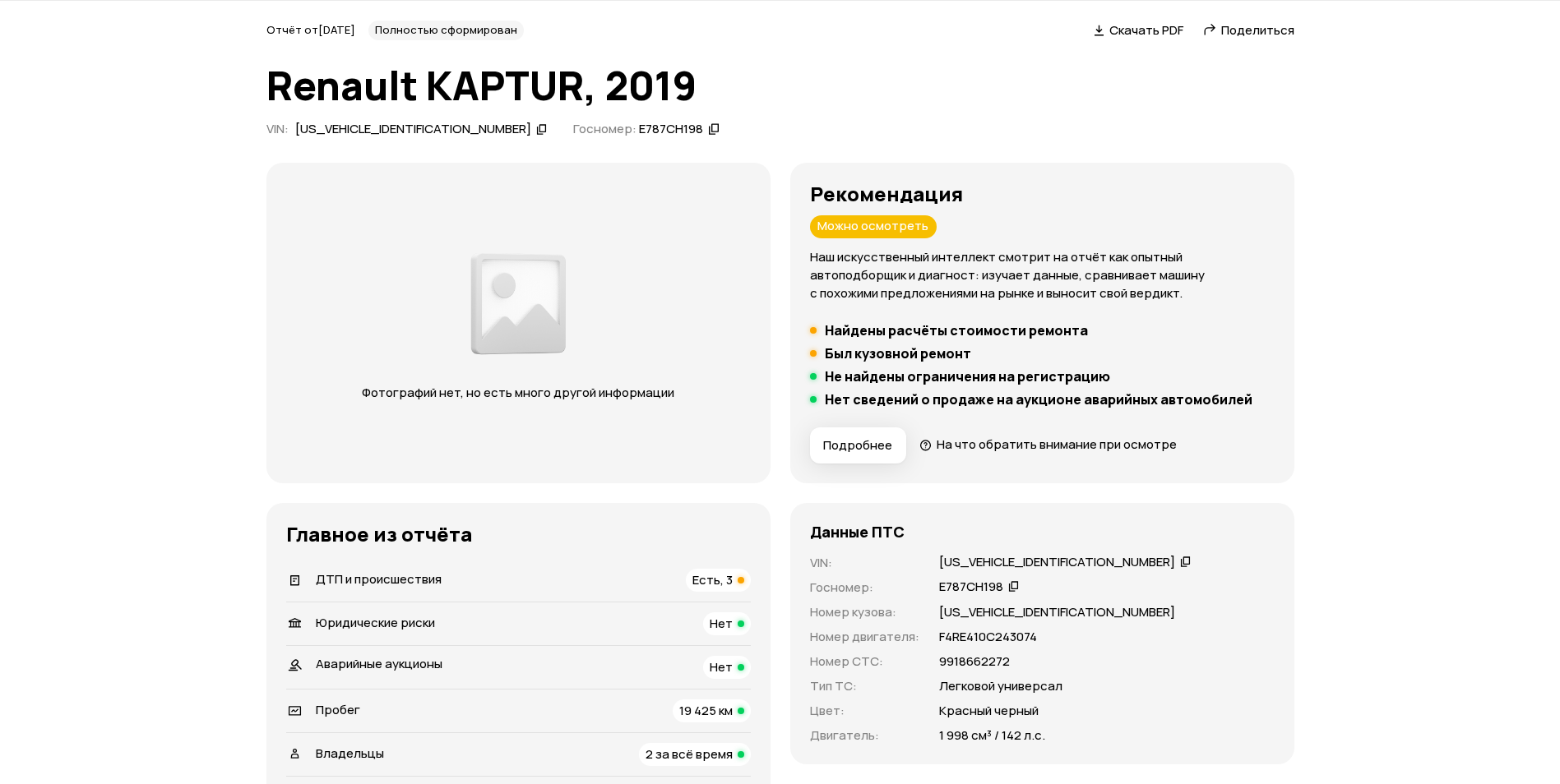
scroll to position [0, 0]
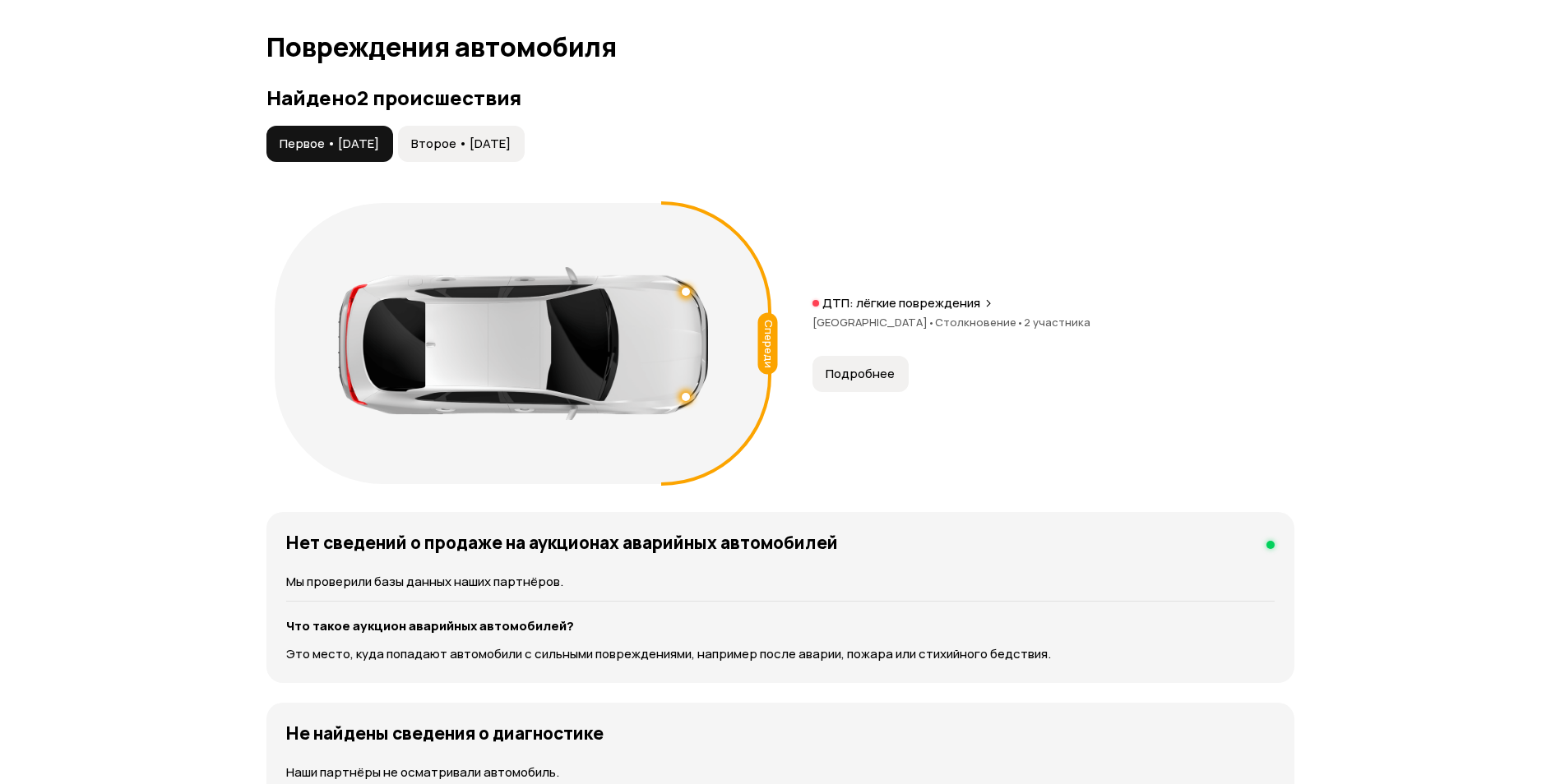
scroll to position [1644, 0]
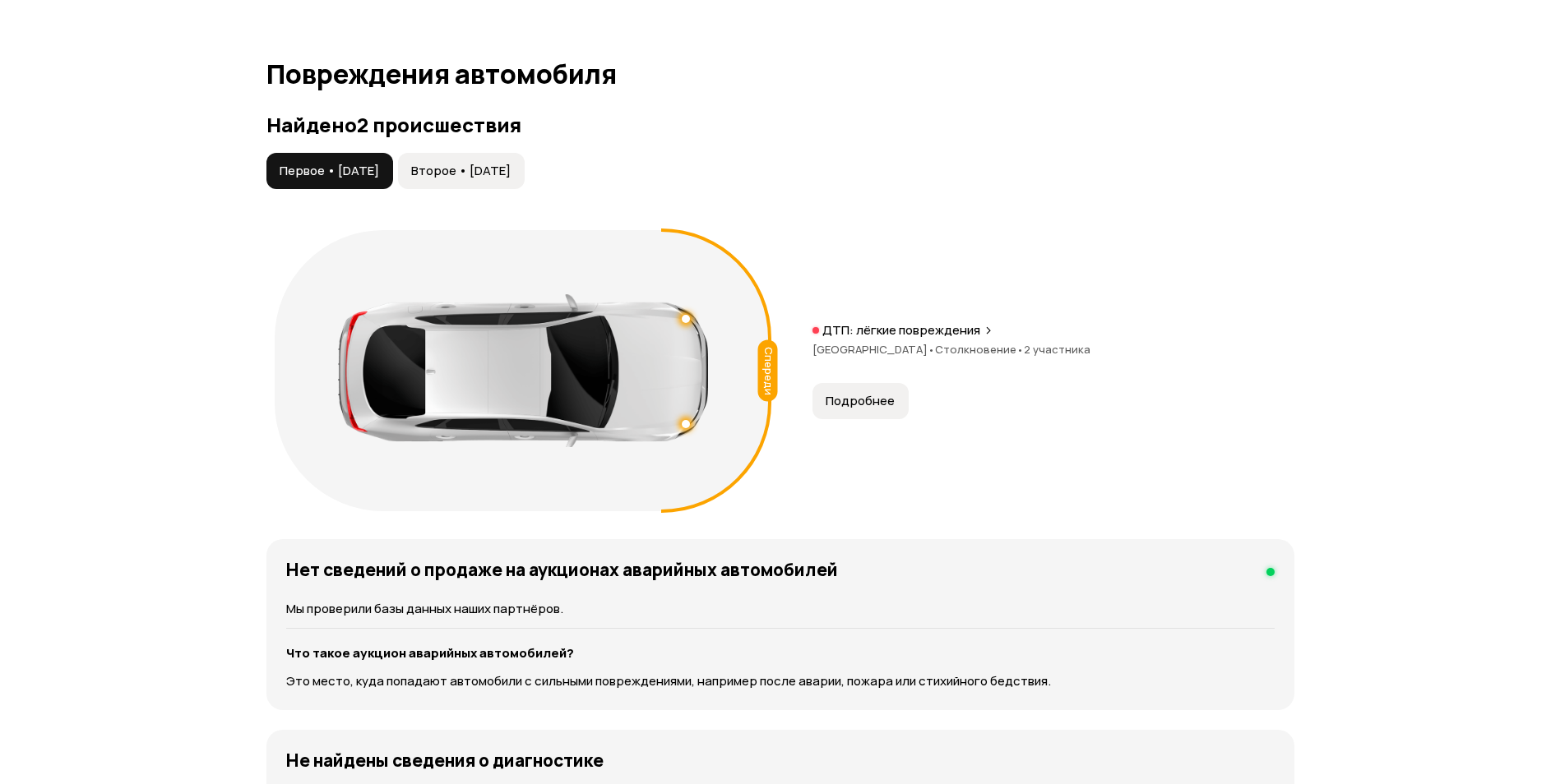
click at [510, 176] on span "Второе • 13 май 2023" at bounding box center [460, 171] width 99 height 16
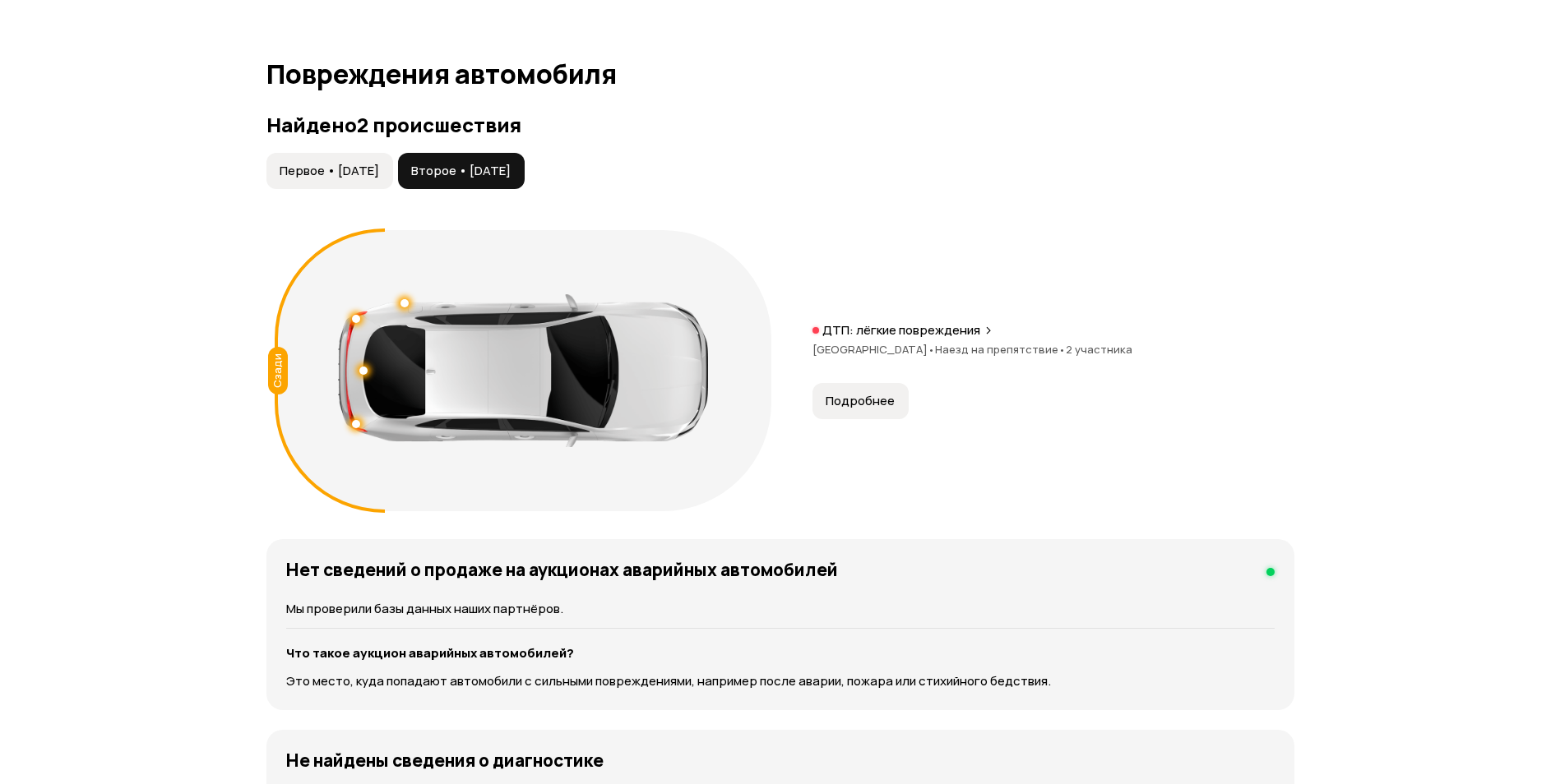
click at [299, 158] on button "Первое • 11 сен 2022" at bounding box center [329, 171] width 126 height 36
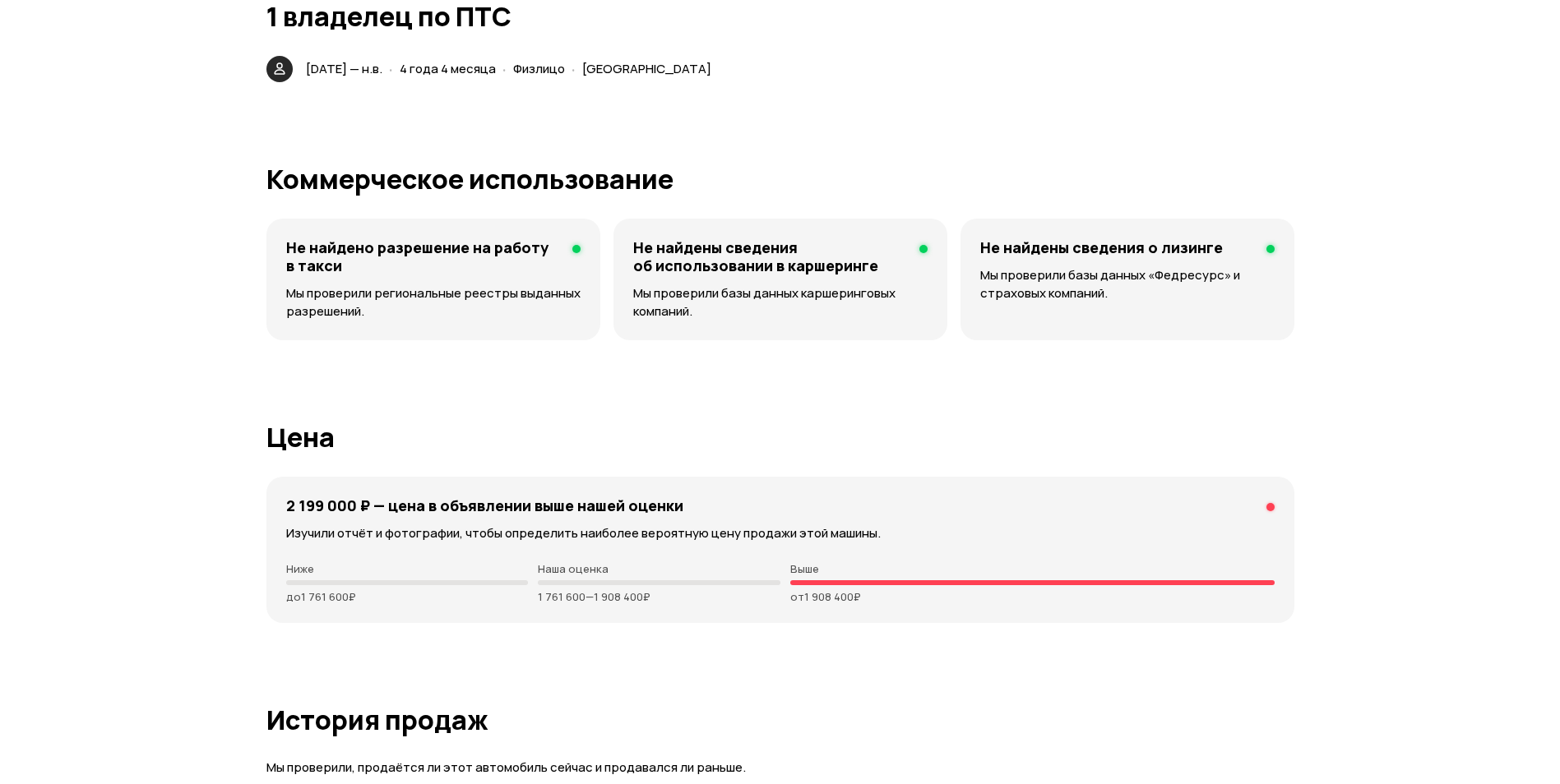
scroll to position [3782, 0]
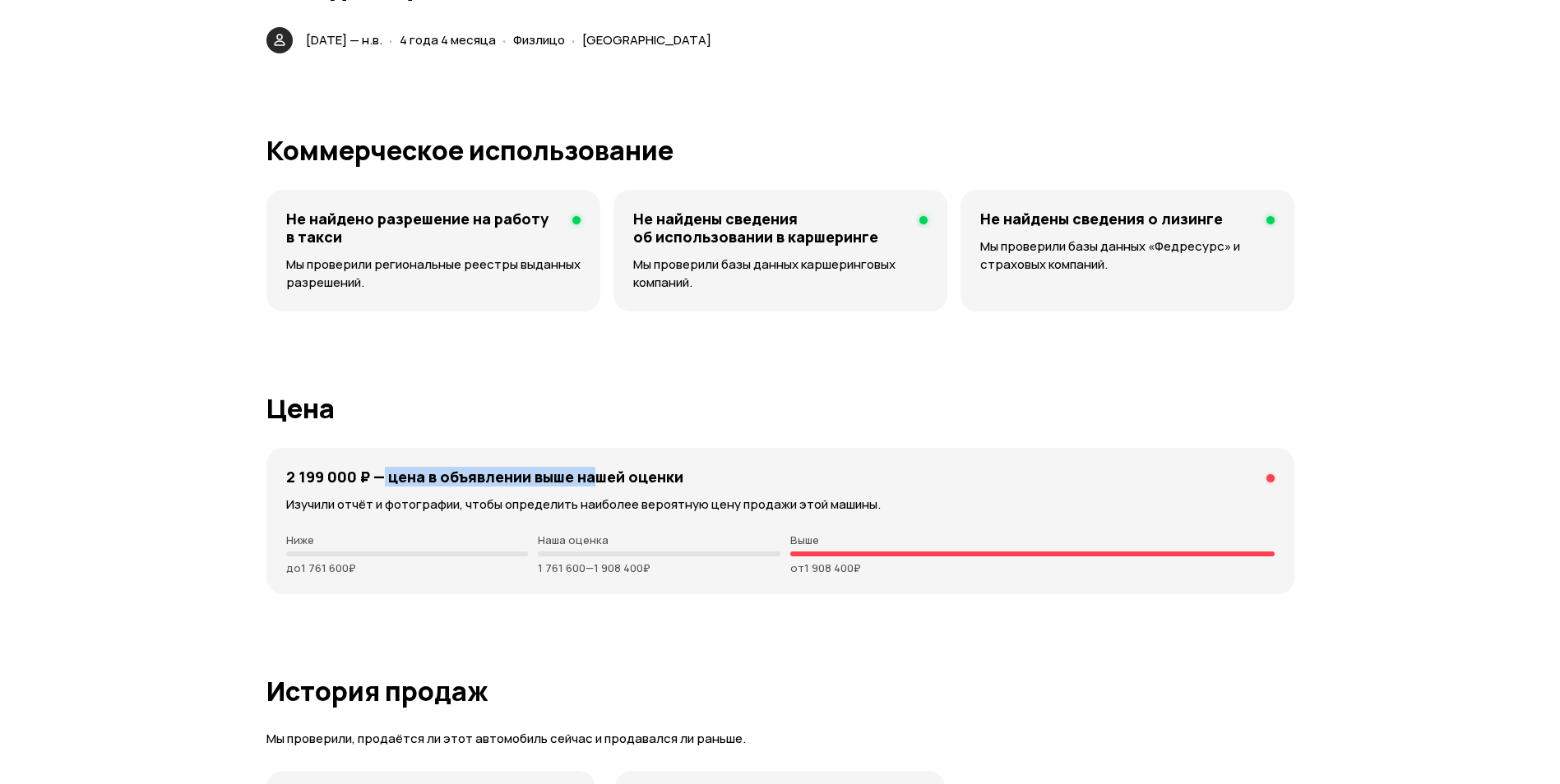
drag, startPoint x: 409, startPoint y: 475, endPoint x: 749, endPoint y: 489, distance: 340.3
click at [749, 489] on div "2 199 000 ₽ — цена в объявлении выше нашей оценки Изучили отчёт и фотографии, ч…" at bounding box center [780, 521] width 1028 height 146
drag, startPoint x: 749, startPoint y: 489, endPoint x: 830, endPoint y: 548, distance: 100.2
click at [830, 545] on p "Выше" at bounding box center [1032, 540] width 484 height 13
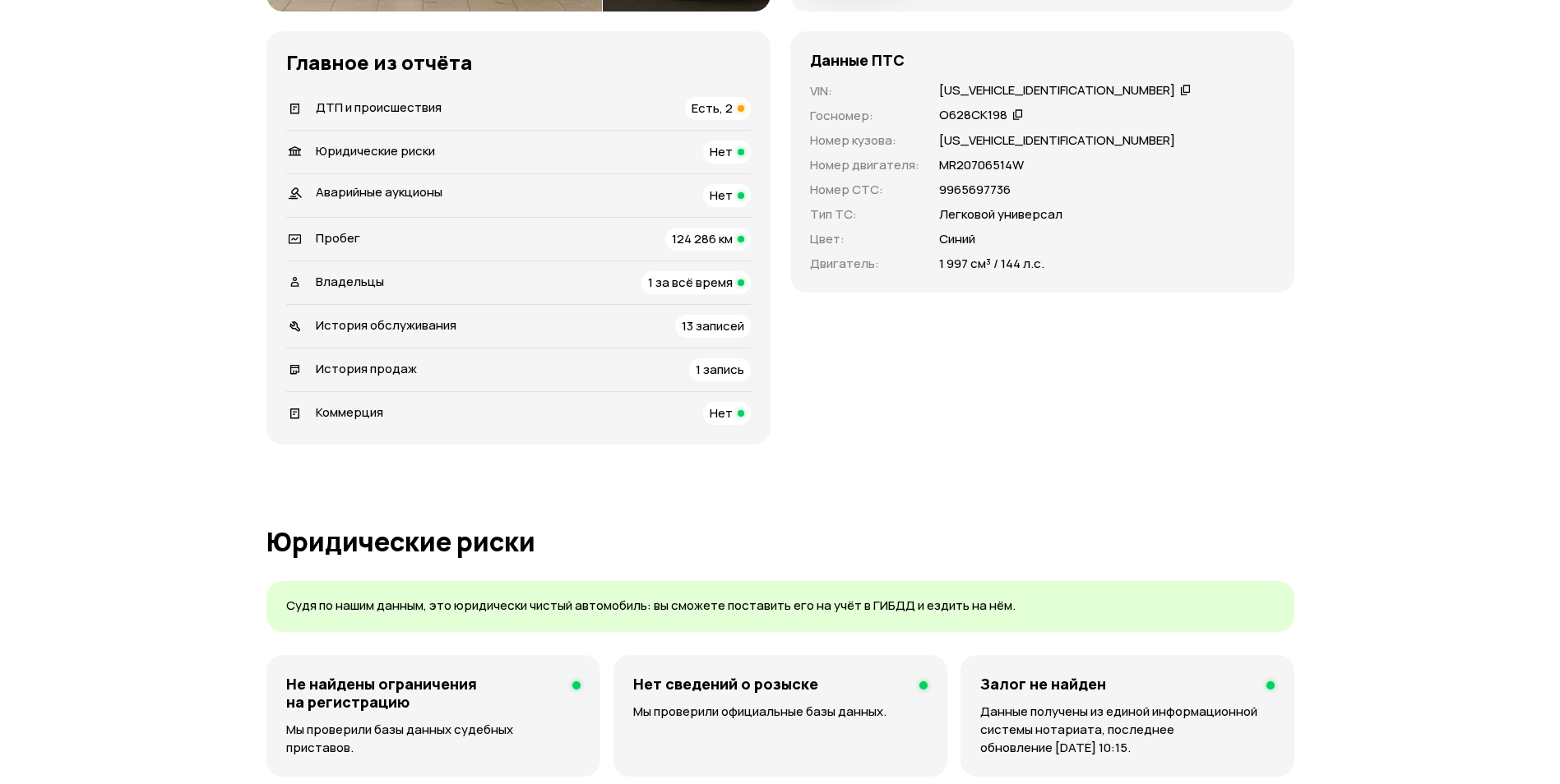
scroll to position [165, 0]
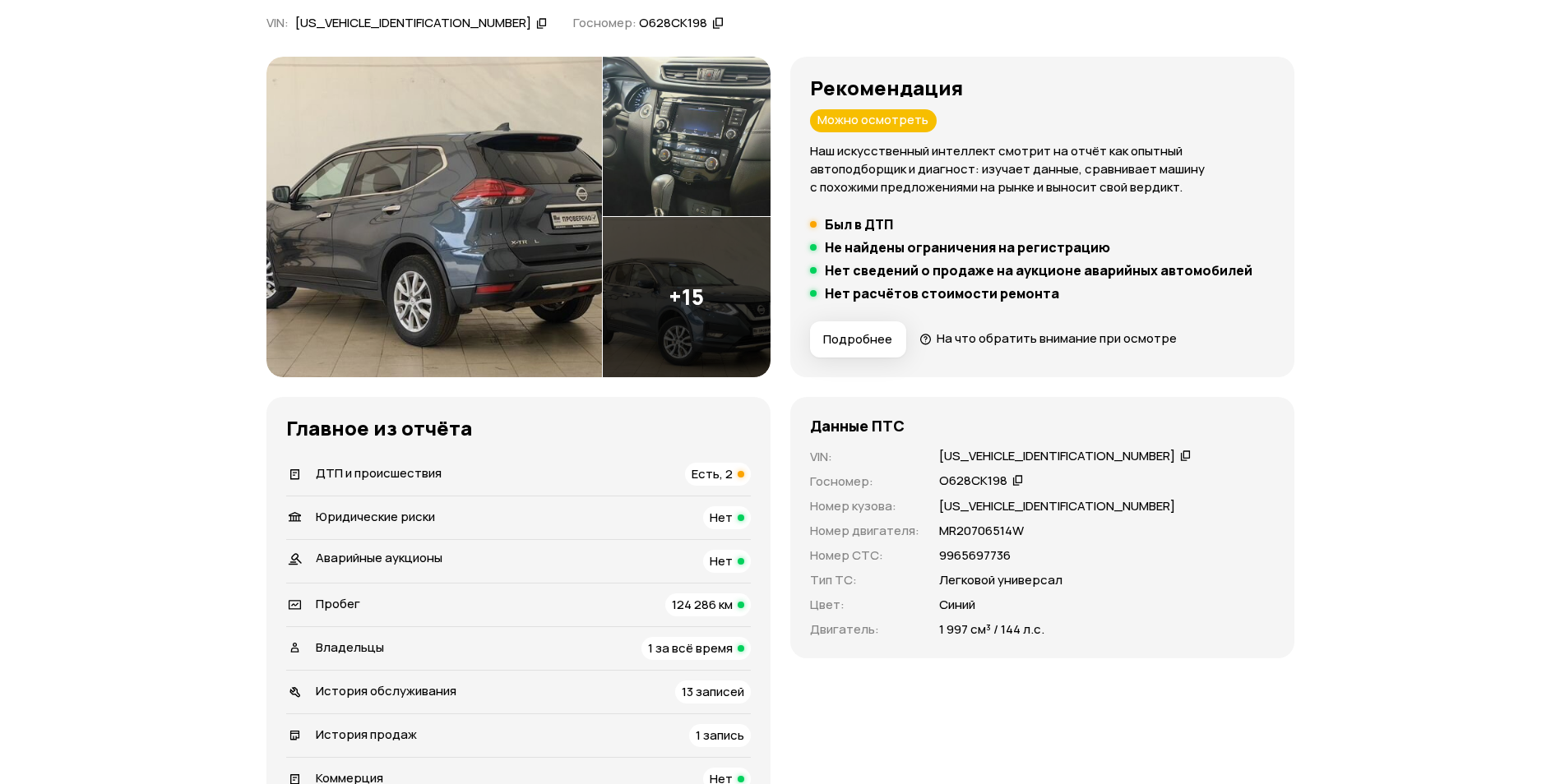
click at [982, 453] on div "Z8NTANT32ES138615" at bounding box center [1056, 457] width 236 height 17
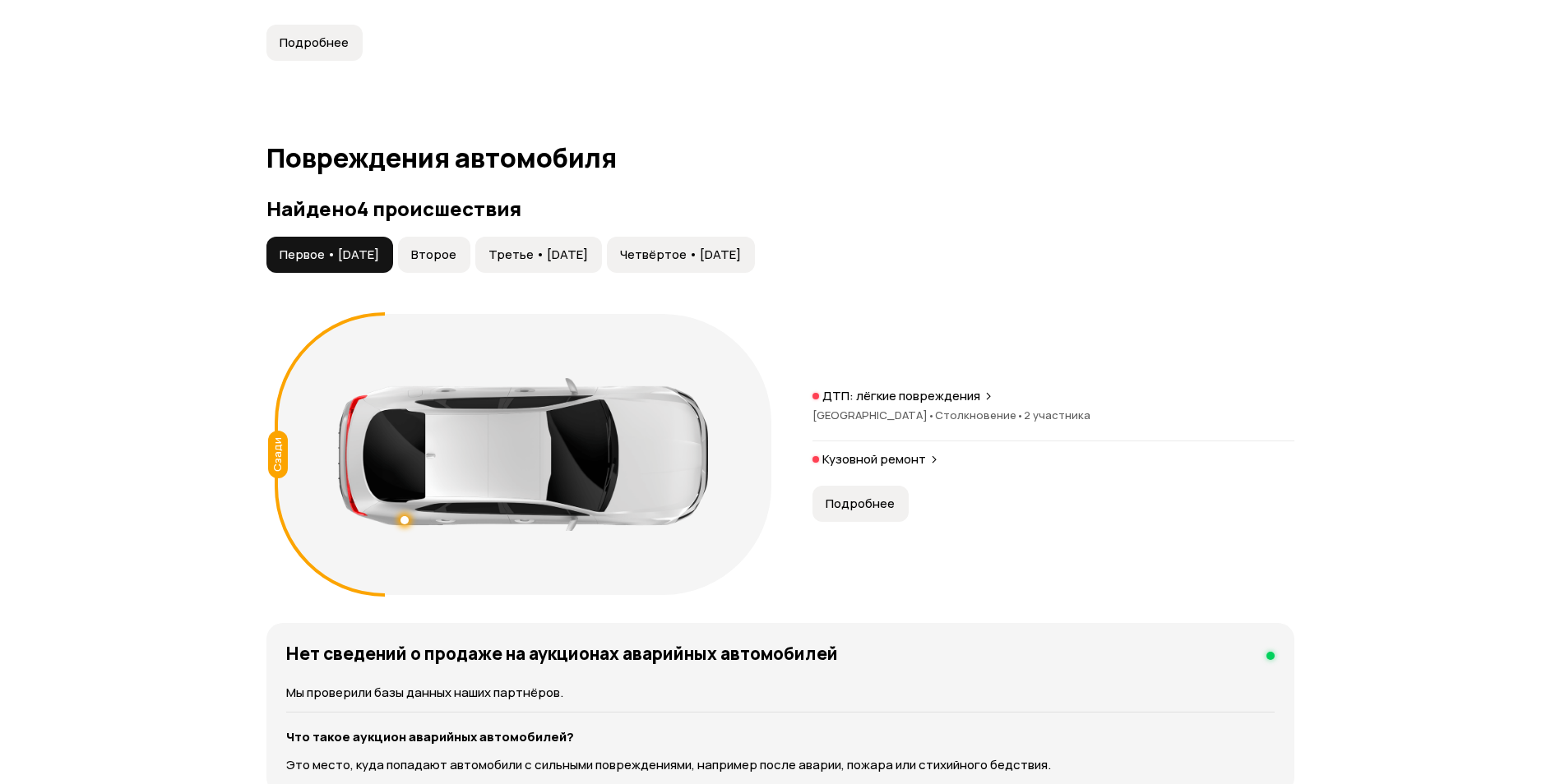
scroll to position [1563, 0]
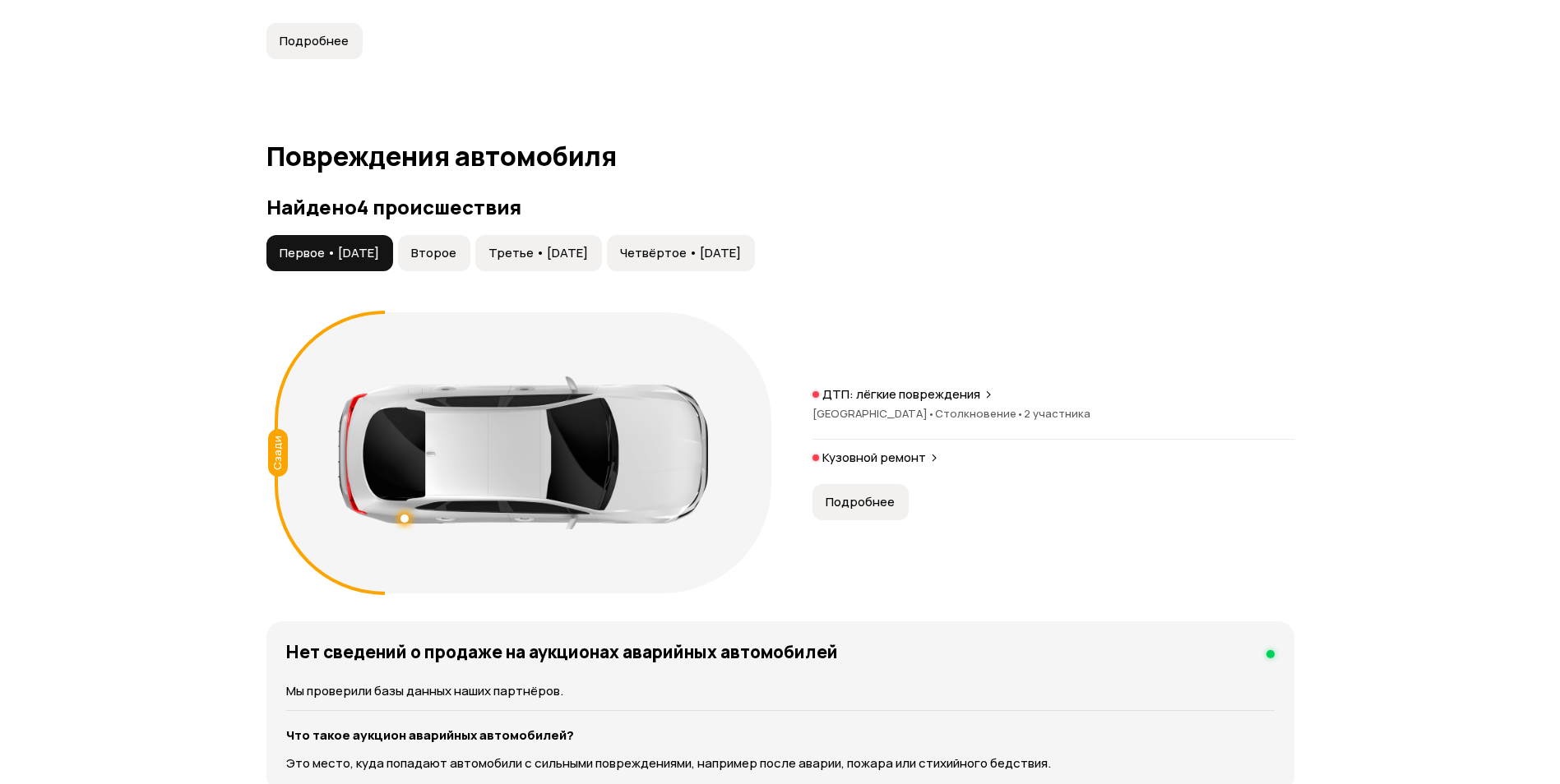
click at [741, 251] on span "Четвёртое • [DATE]" at bounding box center [680, 253] width 121 height 16
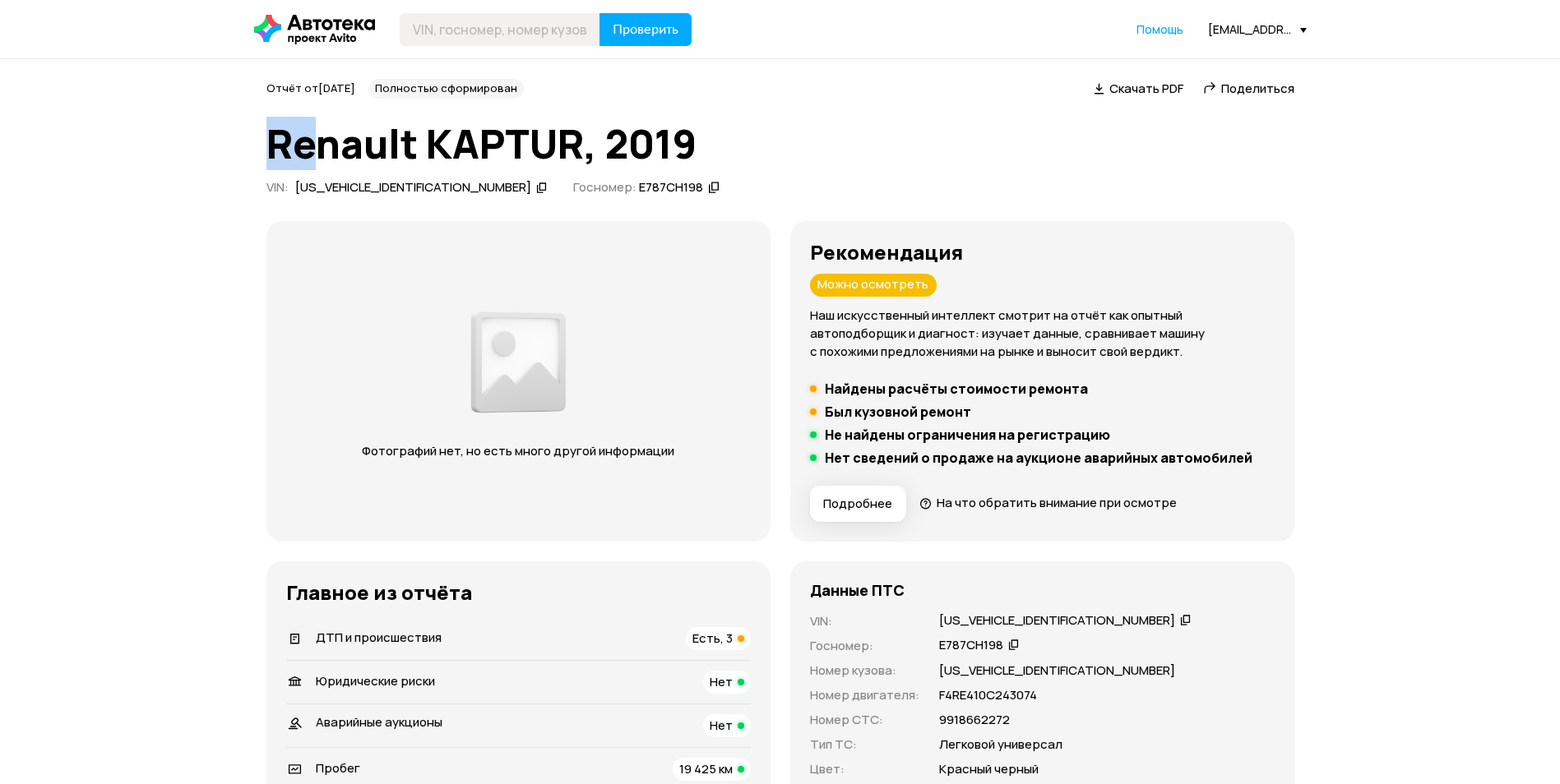
click at [1170, 241] on h3 "Рекомендация" at bounding box center [1042, 252] width 465 height 23
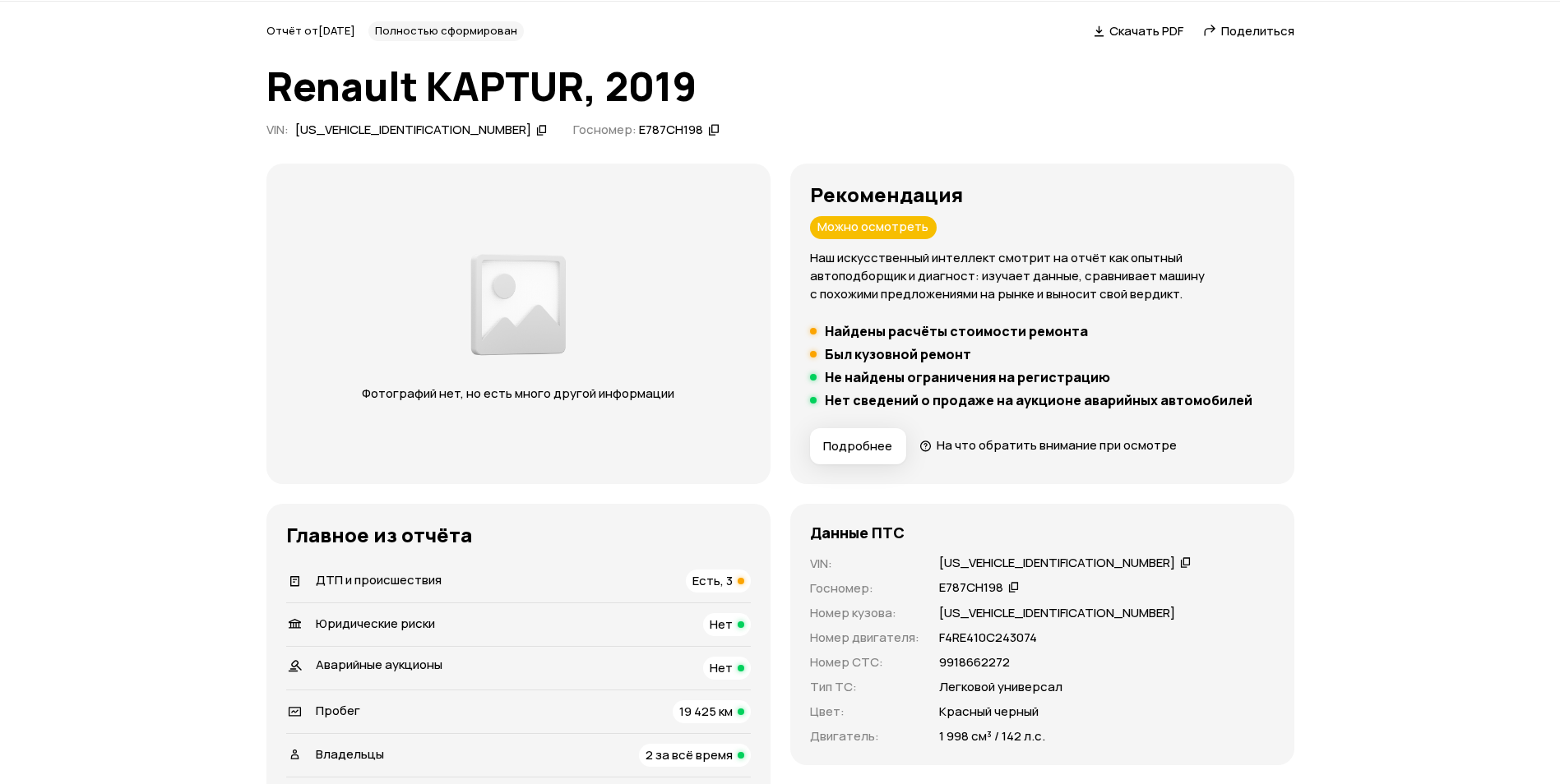
scroll to position [82, 0]
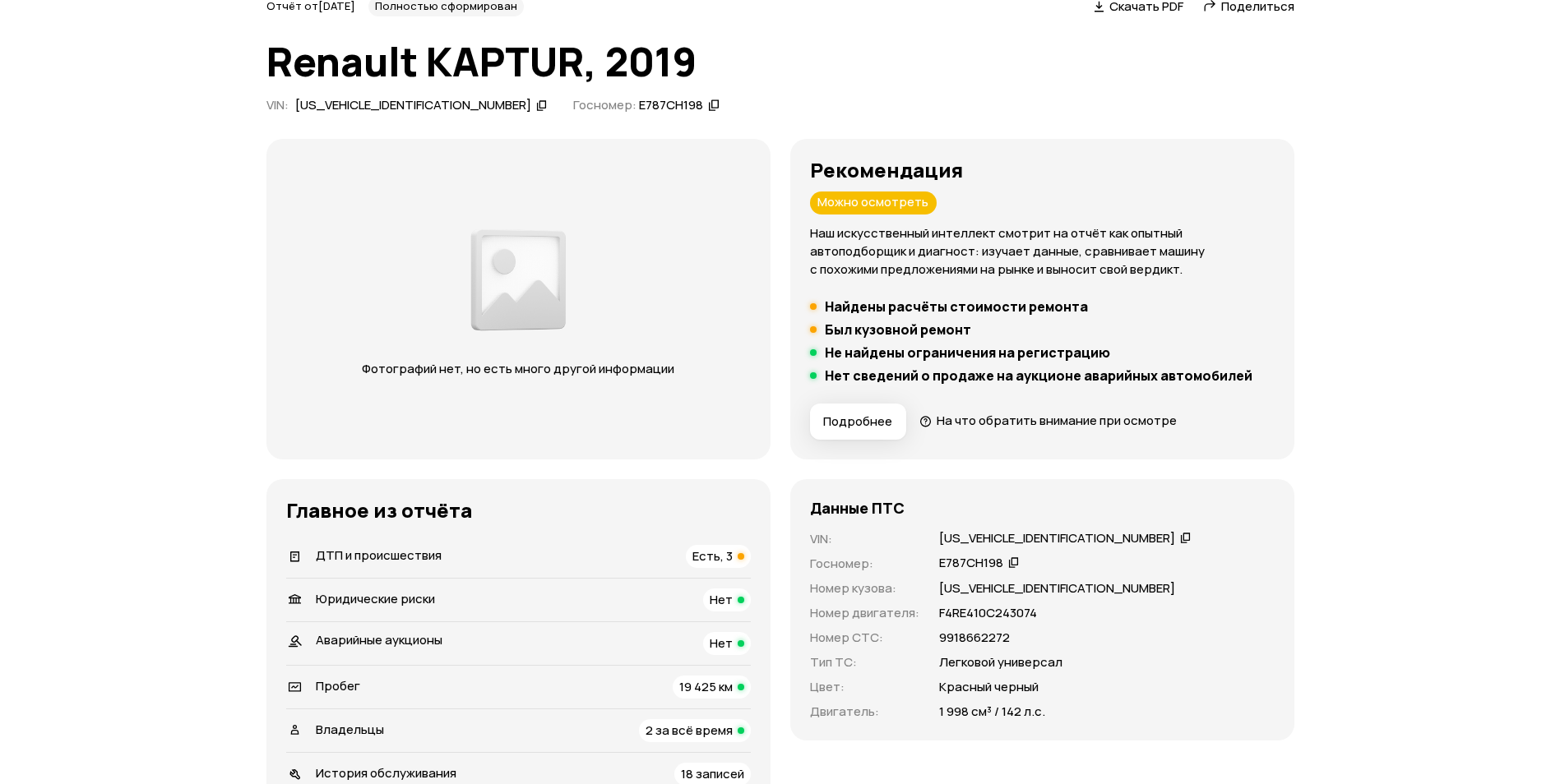
click at [969, 534] on div "X7LASRBA664615986" at bounding box center [1056, 538] width 236 height 17
click at [969, 534] on div "[US_VEHICLE_IDENTIFICATION_NUMBER]" at bounding box center [1056, 538] width 236 height 17
copy div "[US_VEHICLE_IDENTIFICATION_NUMBER]"
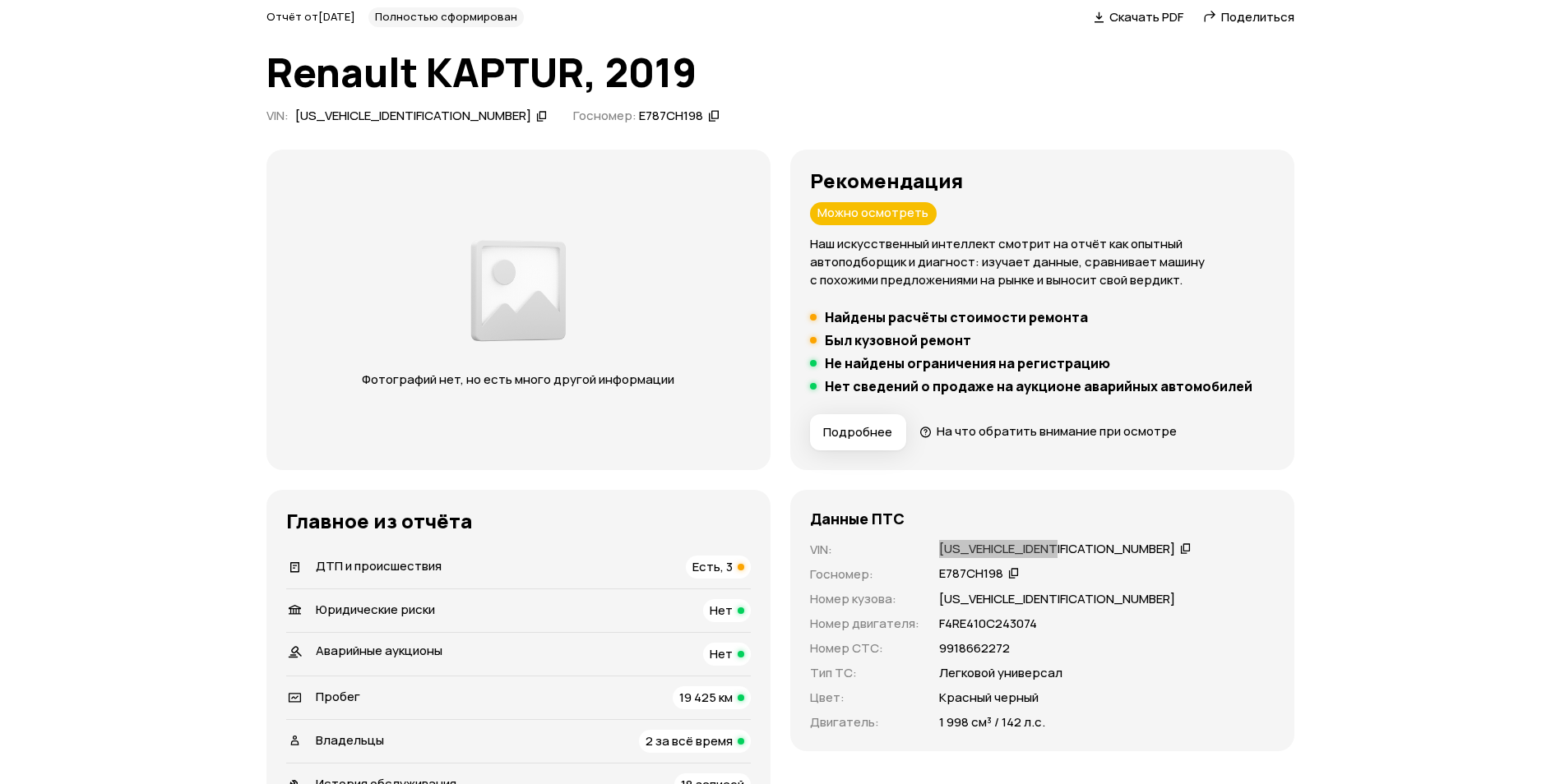
scroll to position [0, 0]
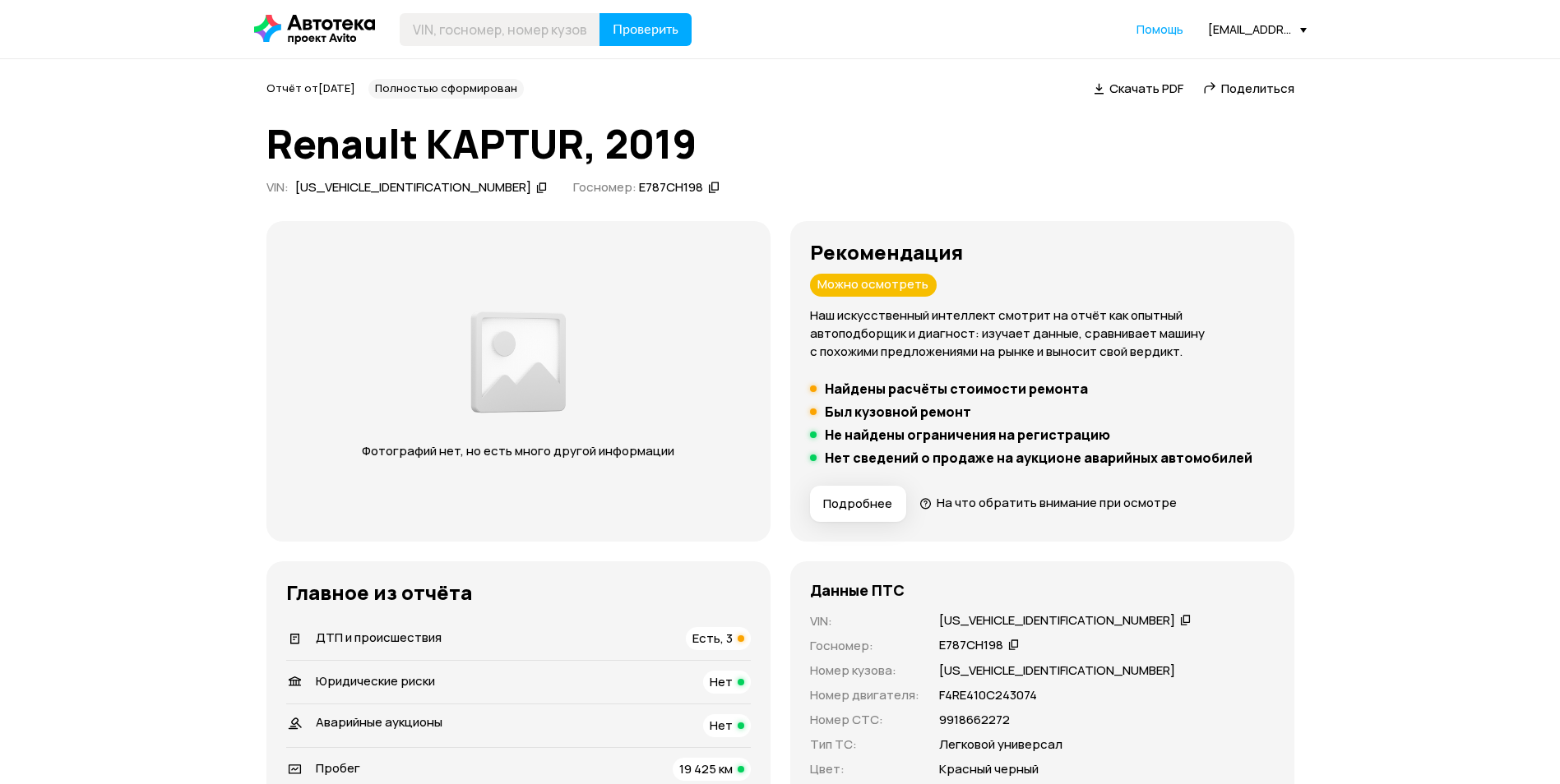
click at [1165, 81] on span "Скачать PDF" at bounding box center [1145, 88] width 74 height 17
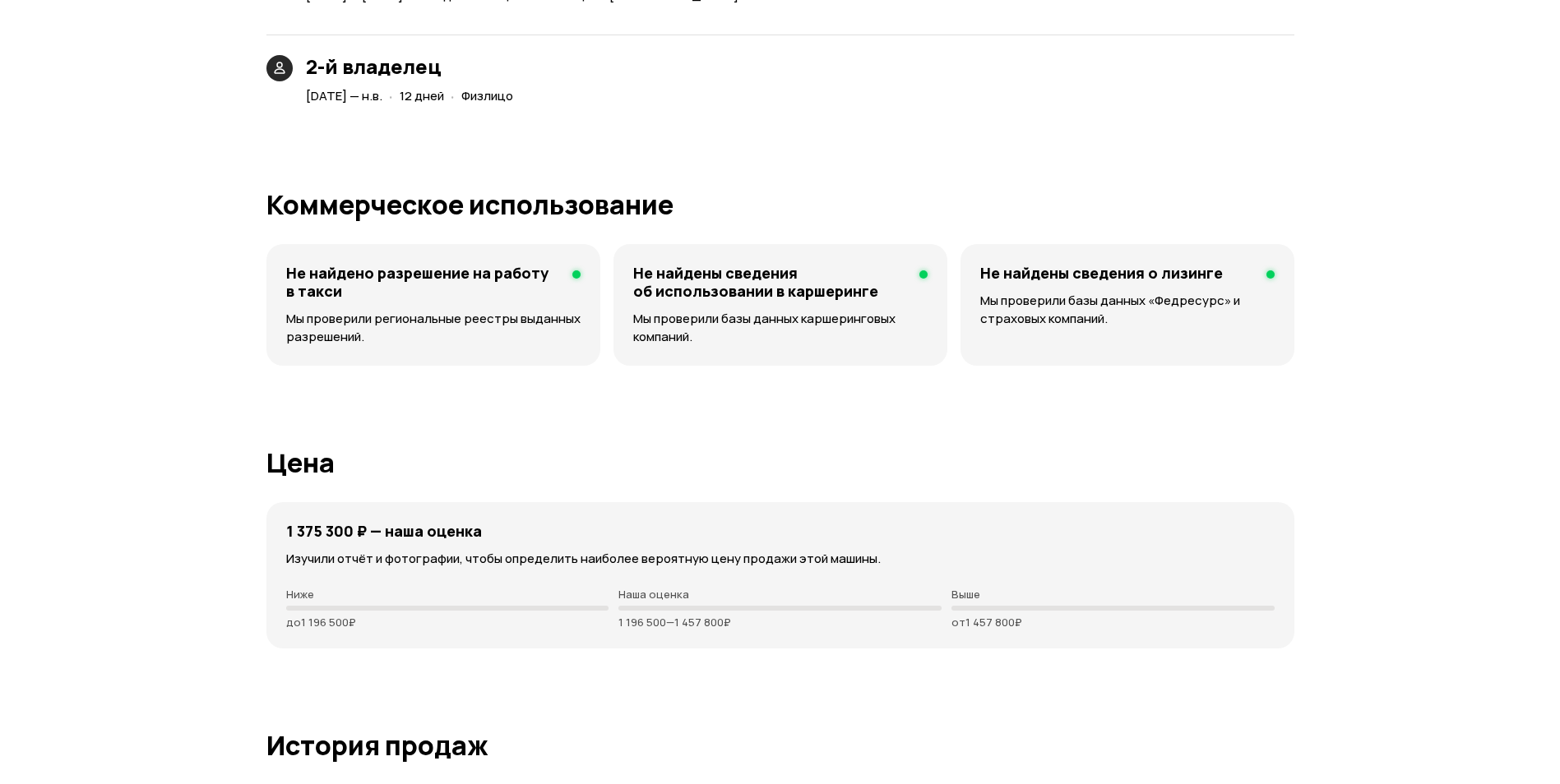
scroll to position [4193, 0]
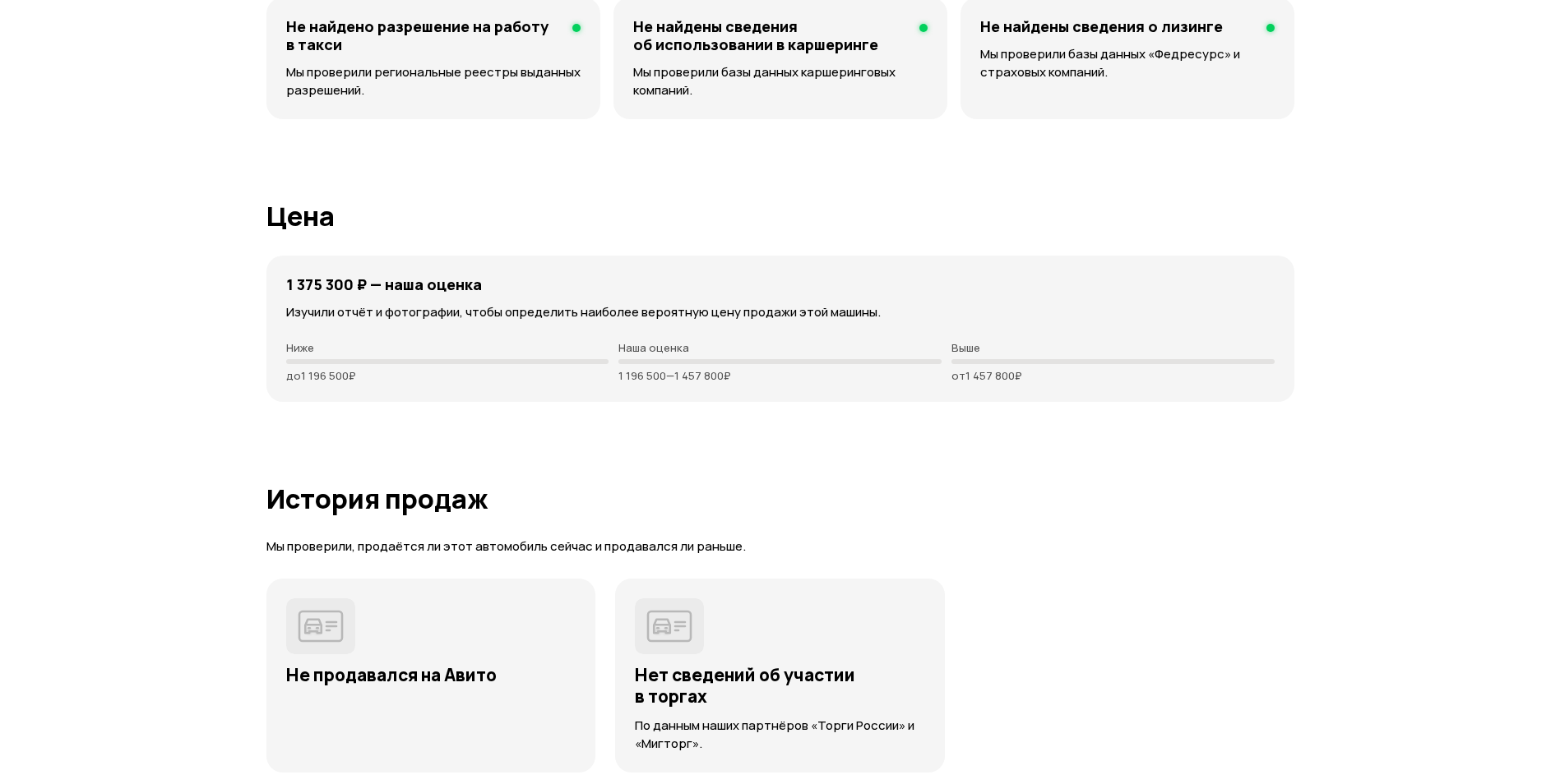
drag, startPoint x: 610, startPoint y: 373, endPoint x: 777, endPoint y: 373, distance: 167.0
click at [777, 373] on div "Ниже до 1 196 500 ₽ Наша оценка 1 196 500 — 1 457 800 ₽ Выше от 1 457 800 ₽" at bounding box center [780, 361] width 989 height 41
drag, startPoint x: 777, startPoint y: 373, endPoint x: 935, endPoint y: 532, distance: 224.2
click at [935, 532] on article "История продаж Мы проверили, продаётся ли этот автомобиль сейчас и продавался л…" at bounding box center [780, 628] width 1028 height 288
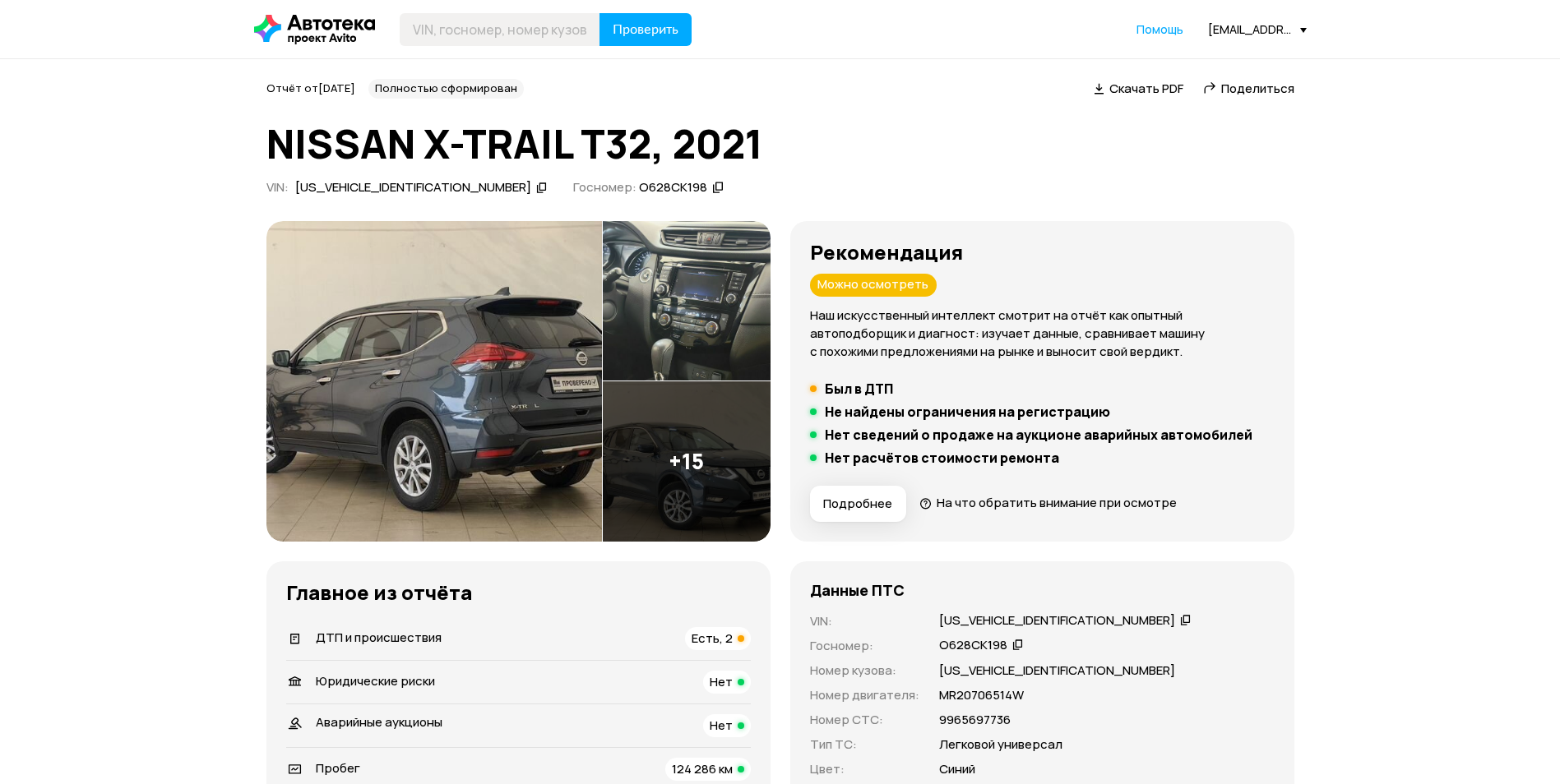
click at [1103, 84] on icon at bounding box center [1099, 88] width 11 height 16
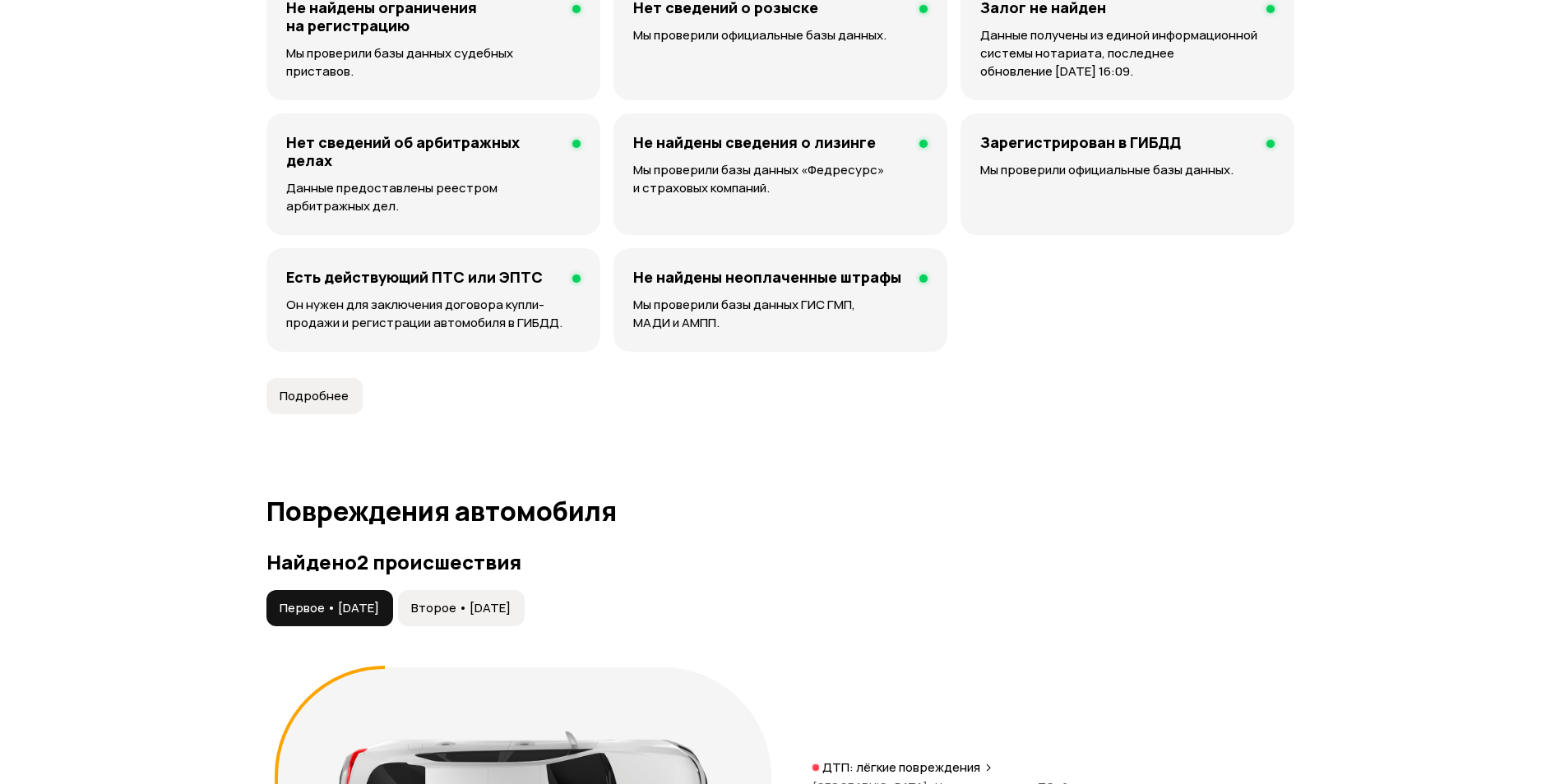
scroll to position [1398, 0]
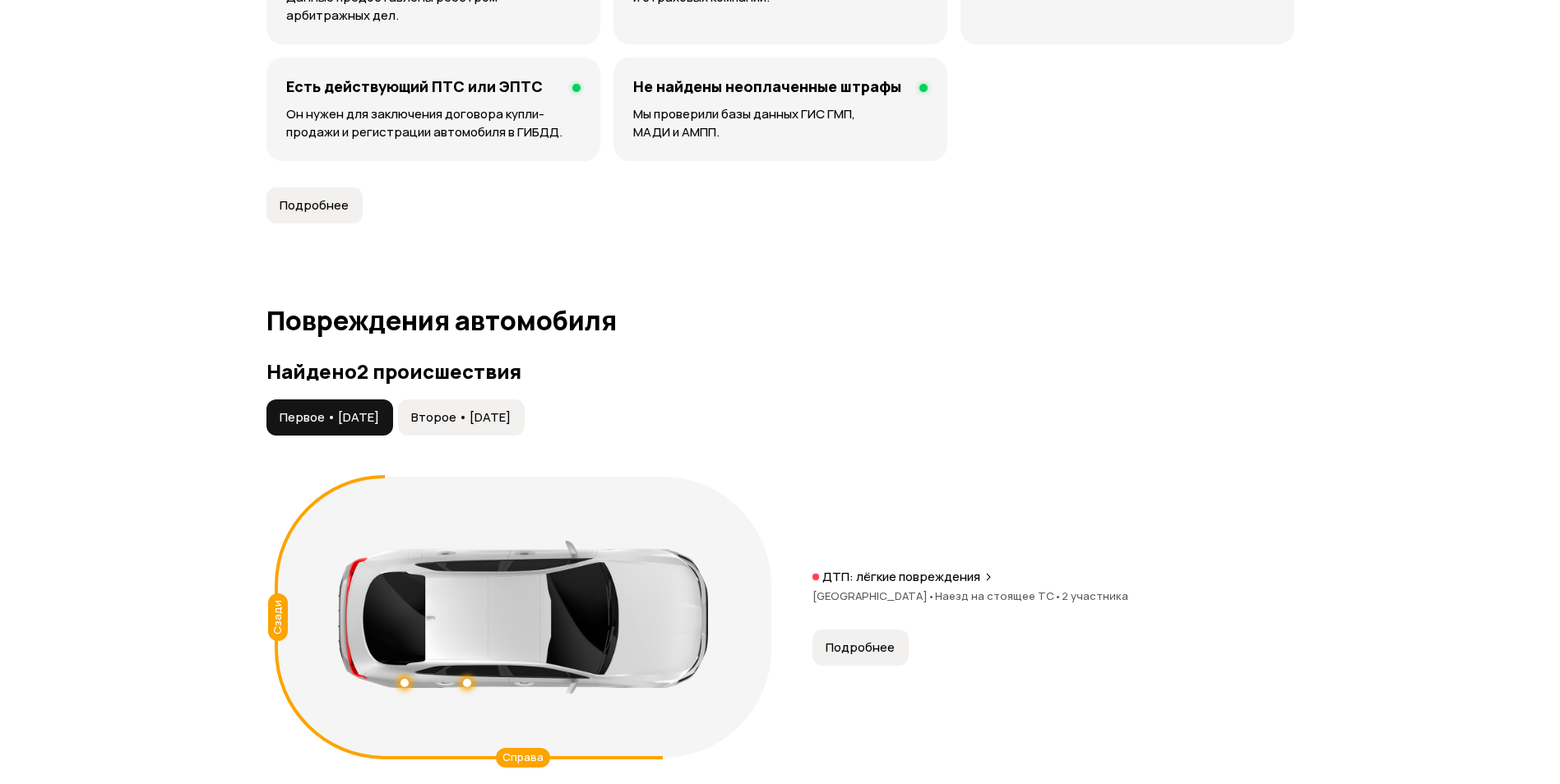
click at [510, 424] on span "Второе • [DATE]" at bounding box center [460, 417] width 99 height 16
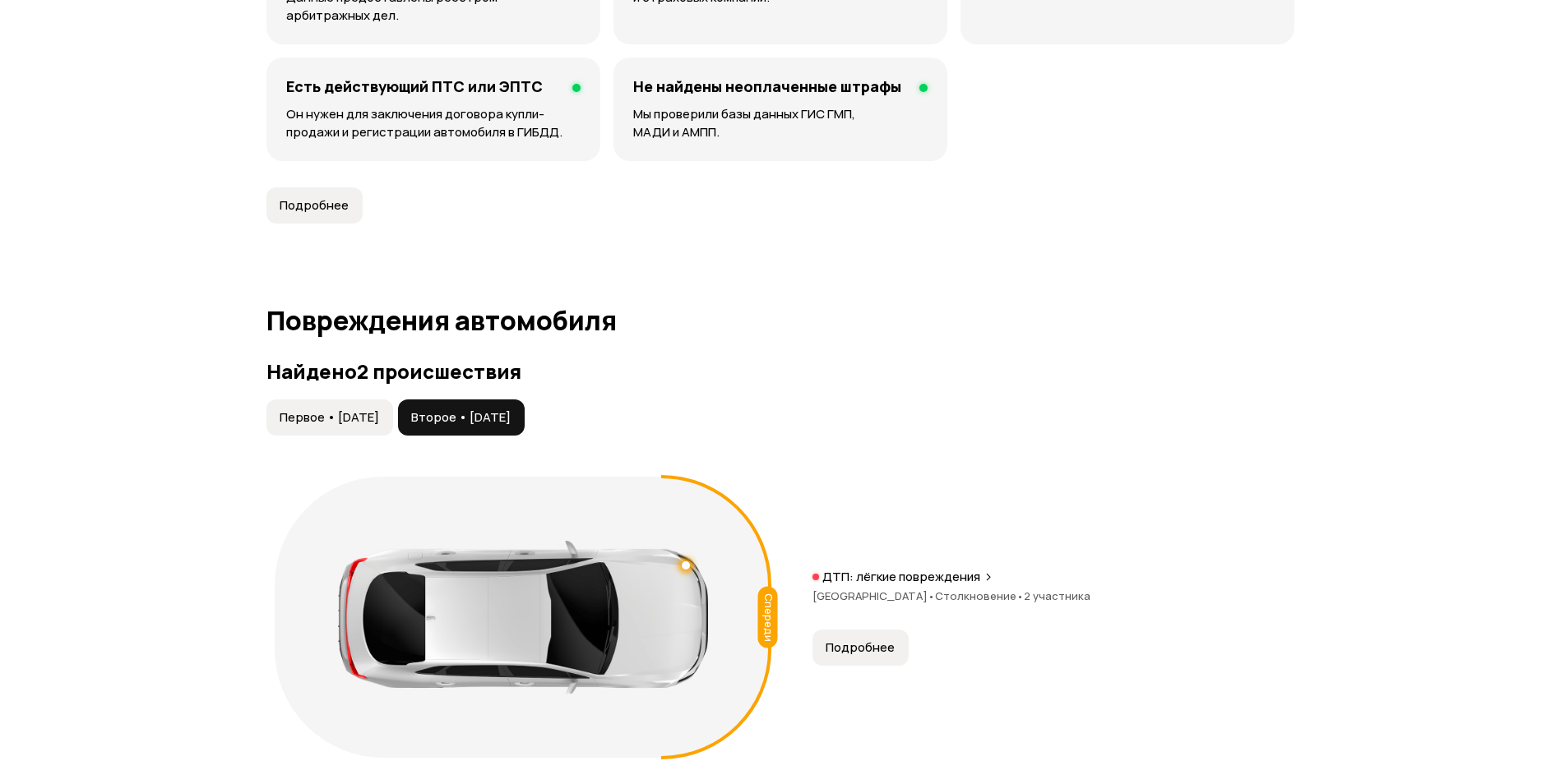
click at [379, 425] on span "Первое • [DATE]" at bounding box center [328, 417] width 99 height 16
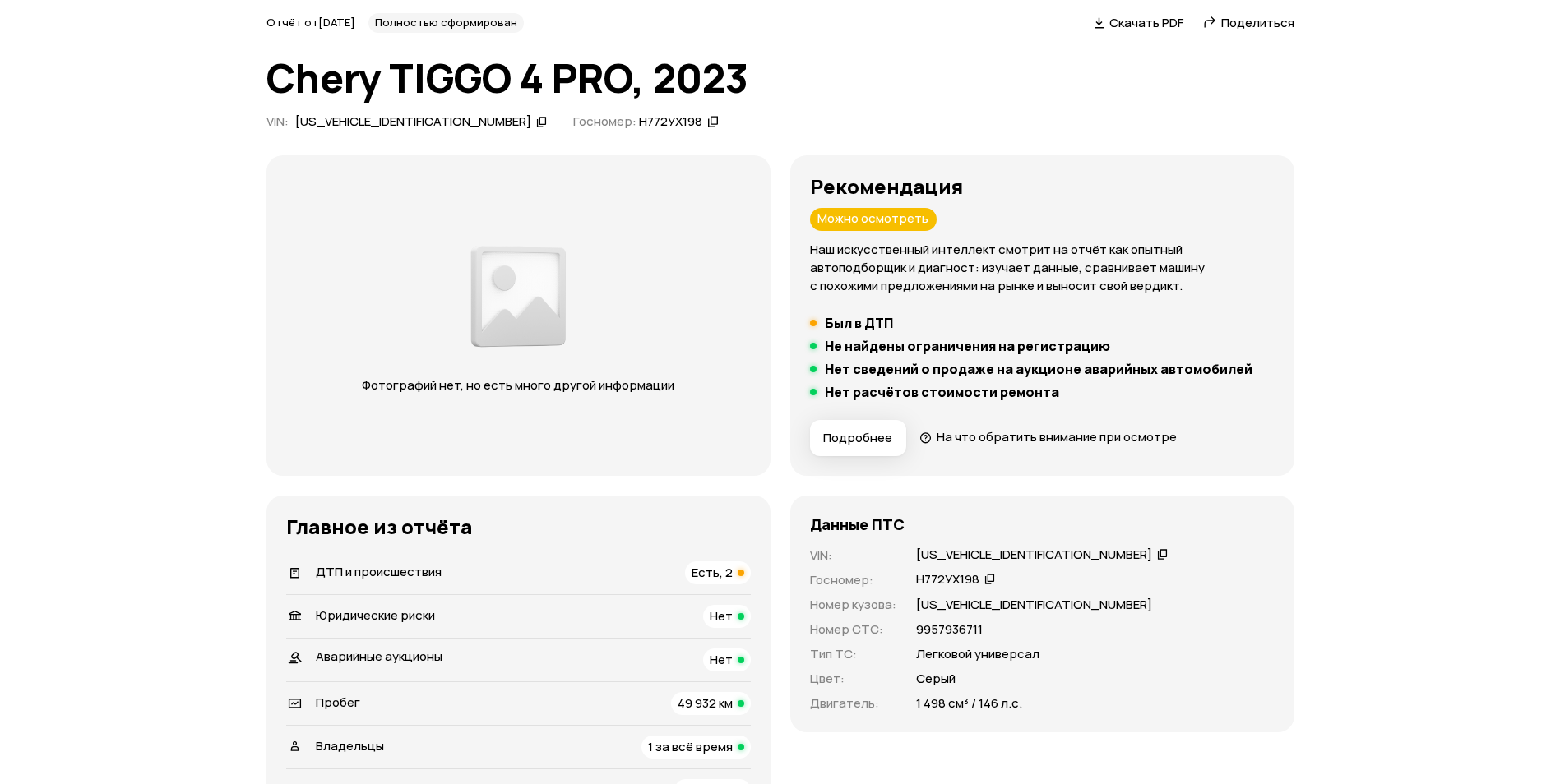
scroll to position [0, 0]
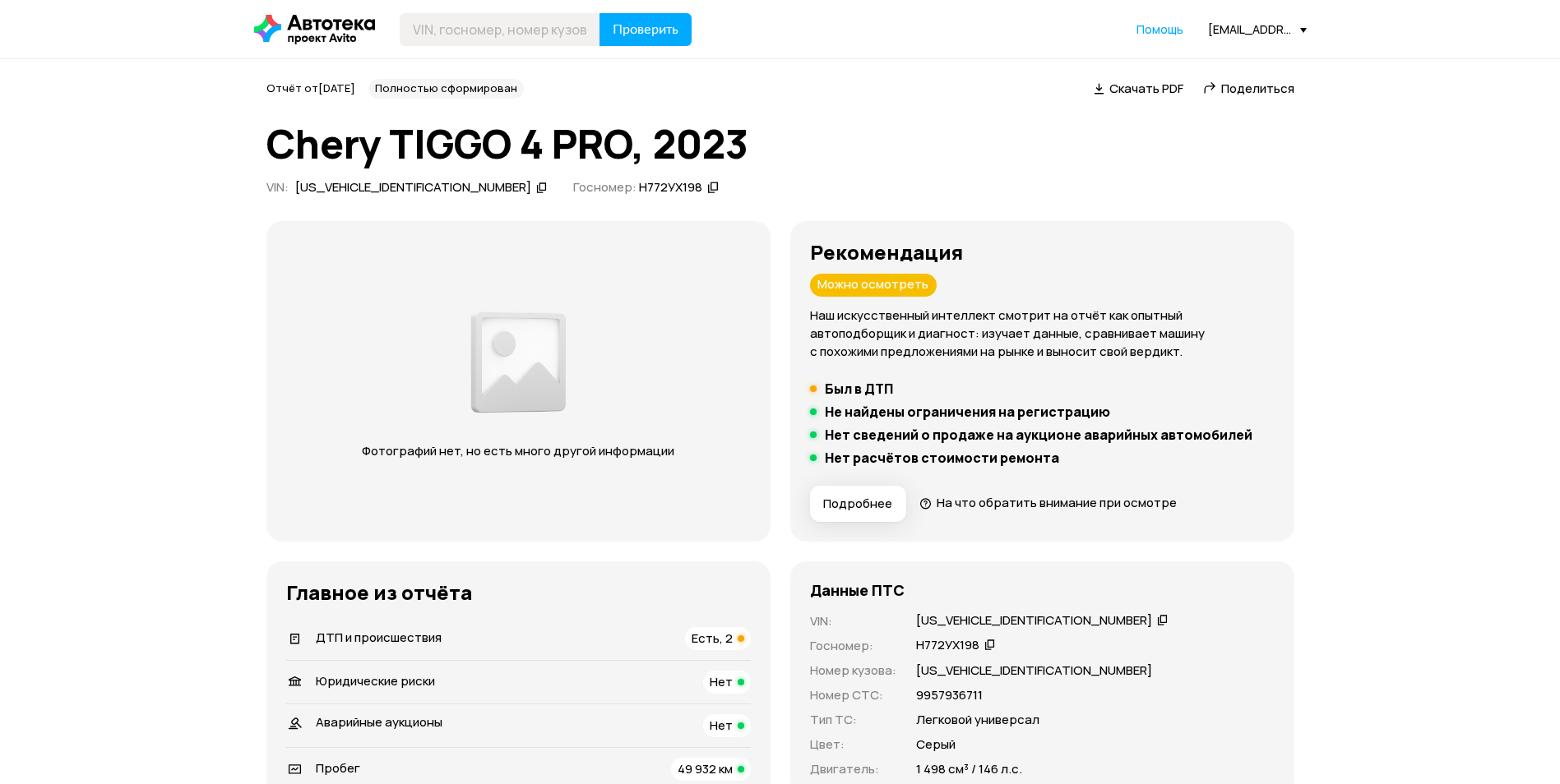
click at [989, 621] on div "[US_VEHICLE_IDENTIFICATION_NUMBER]" at bounding box center [1033, 620] width 236 height 17
